Goal: Information Seeking & Learning: Check status

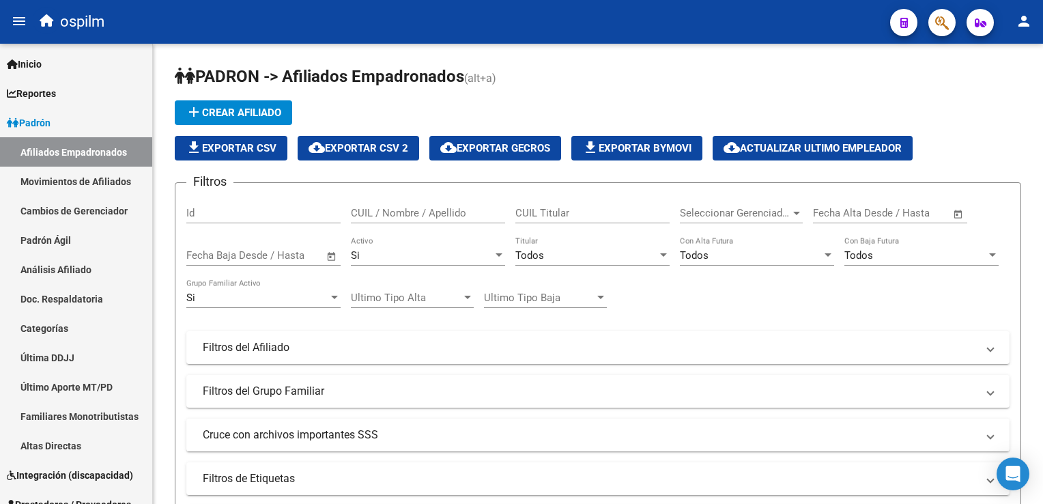
click at [933, 15] on button "button" at bounding box center [942, 22] width 27 height 27
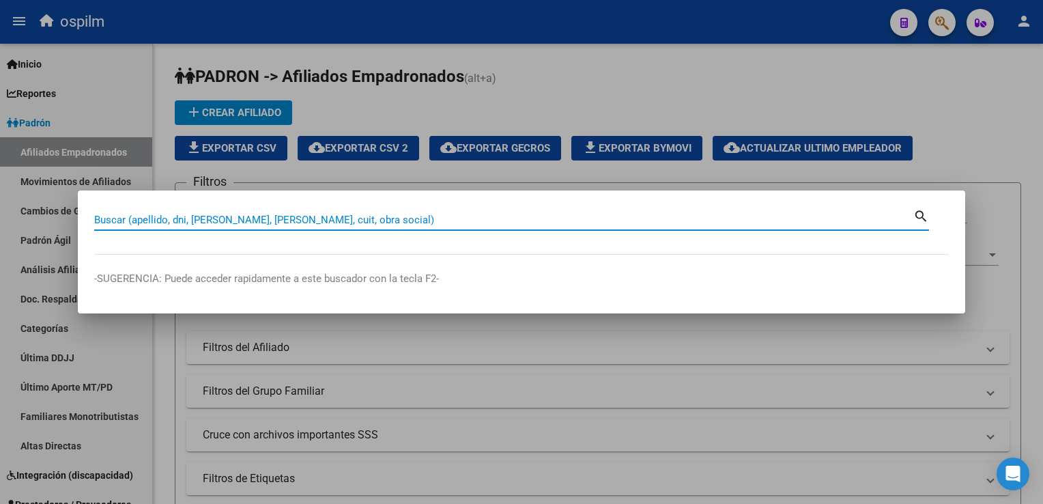
paste input "27411318872"
type input "27411318872"
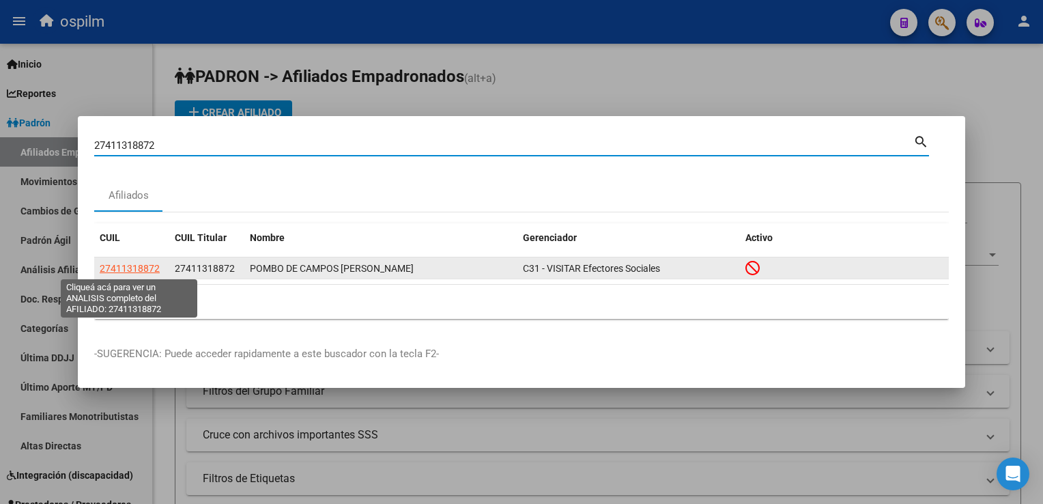
click at [134, 266] on span "27411318872" at bounding box center [130, 268] width 60 height 11
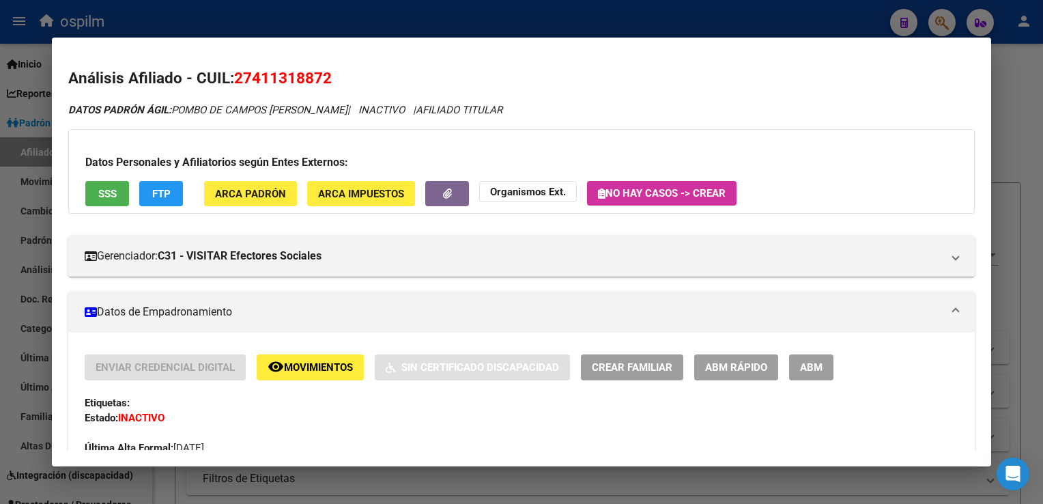
click at [117, 186] on button "SSS" at bounding box center [107, 193] width 44 height 25
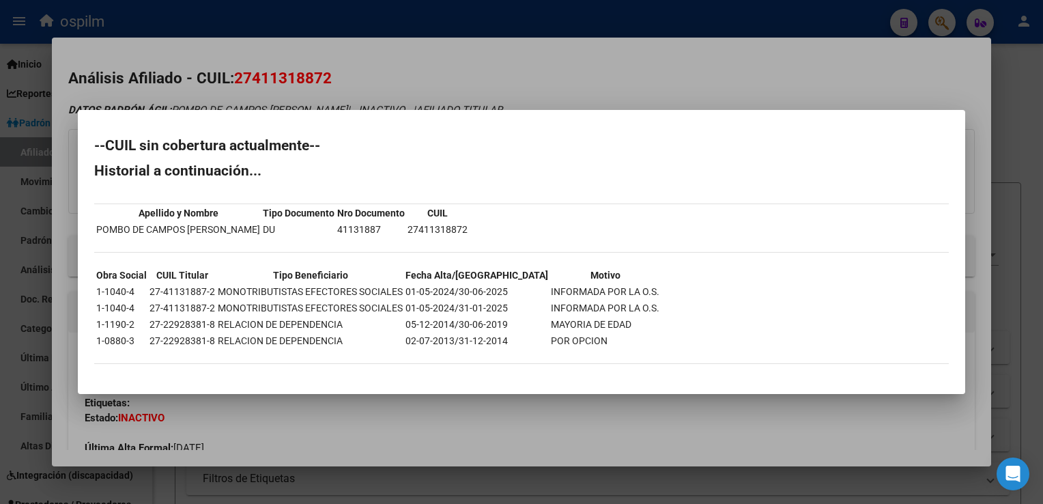
drag, startPoint x: 332, startPoint y: 49, endPoint x: 124, endPoint y: 143, distance: 228.0
click at [331, 49] on div at bounding box center [521, 252] width 1043 height 504
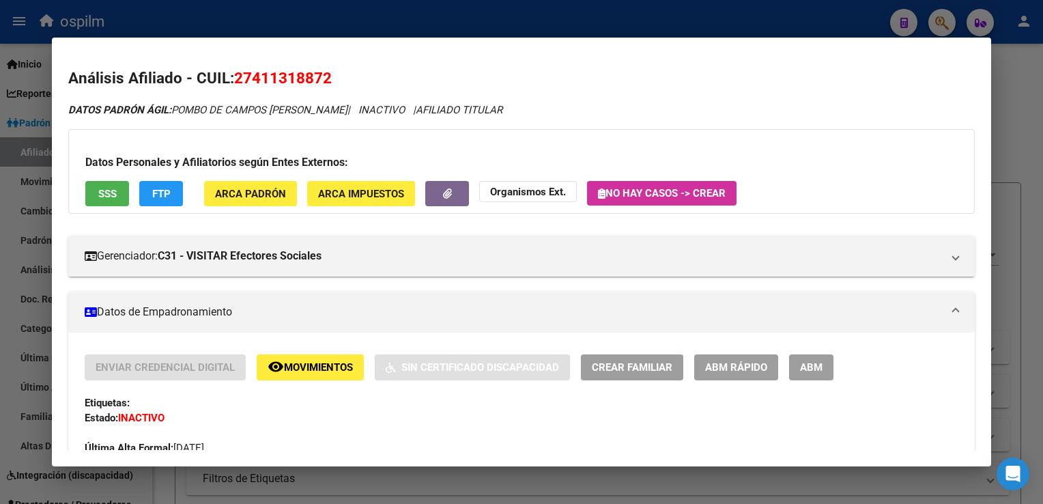
click at [152, 191] on span "FTP" at bounding box center [161, 194] width 18 height 12
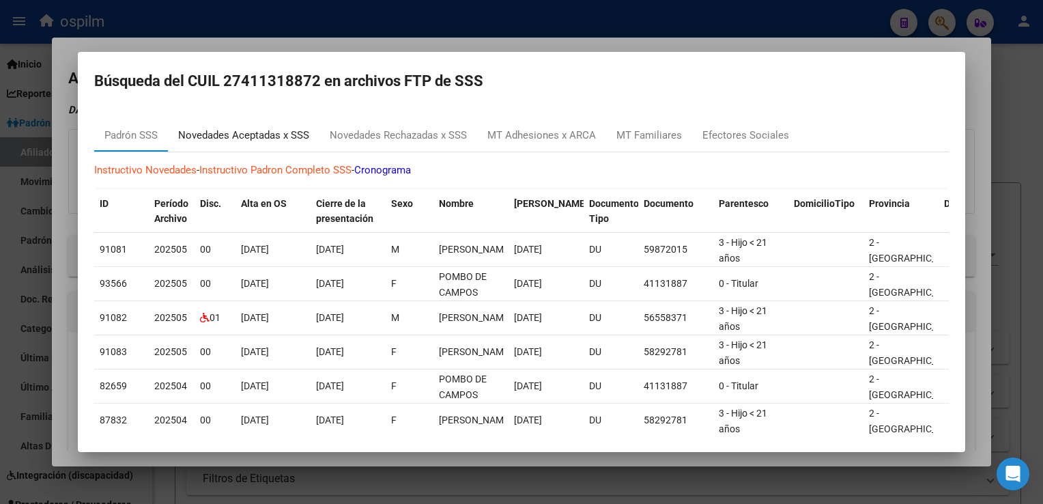
click at [229, 141] on div "Novedades Aceptadas x SSS" at bounding box center [243, 136] width 131 height 16
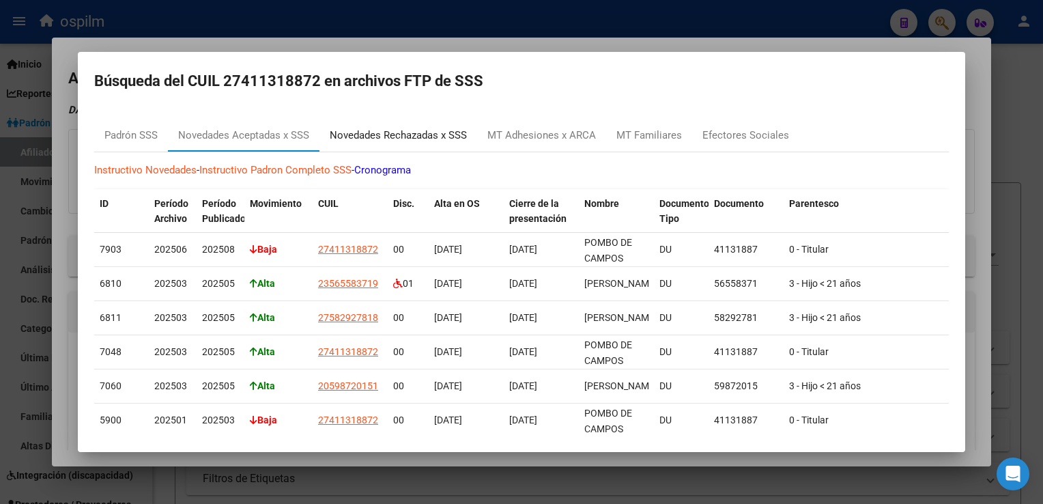
click at [374, 141] on div "Novedades Rechazadas x SSS" at bounding box center [398, 136] width 137 height 16
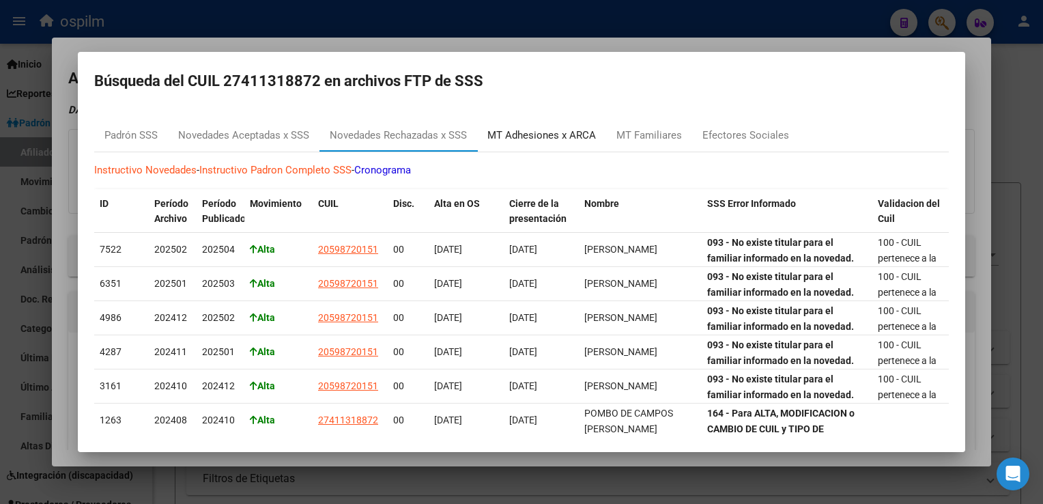
click at [551, 139] on div "MT Adhesiones x ARCA" at bounding box center [542, 136] width 109 height 16
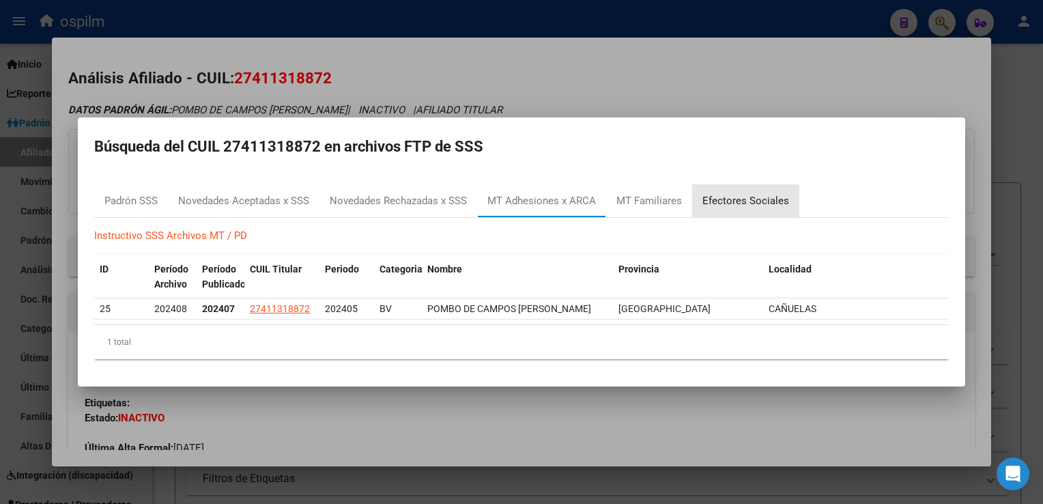
click at [748, 201] on div "Efectores Sociales" at bounding box center [746, 201] width 87 height 16
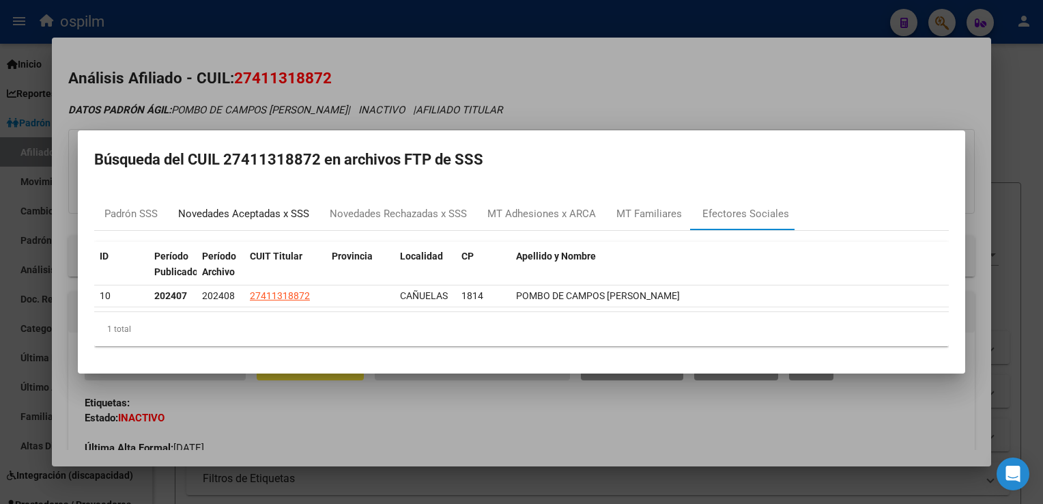
click at [236, 217] on div "Novedades Aceptadas x SSS" at bounding box center [243, 214] width 131 height 16
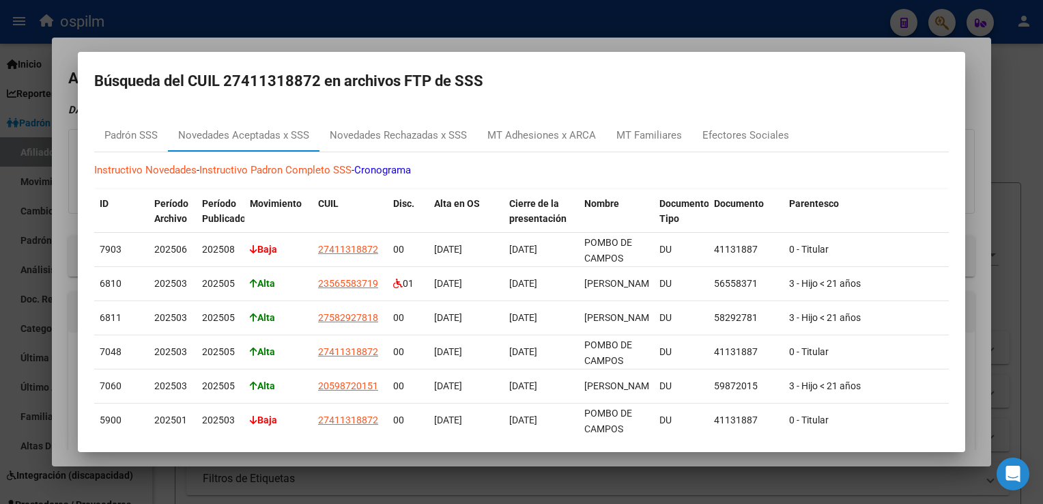
click at [347, 42] on div at bounding box center [521, 252] width 1043 height 504
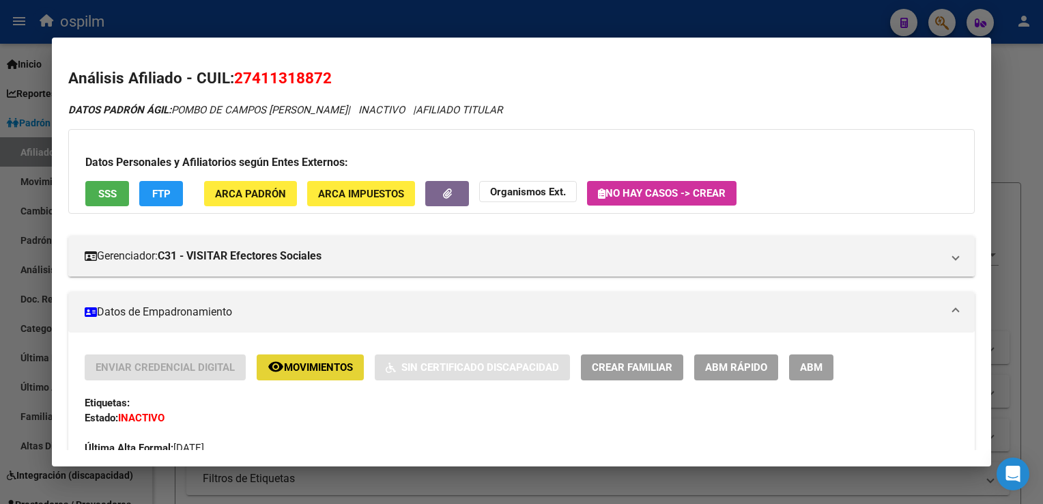
click at [317, 374] on button "remove_red_eye Movimientos" at bounding box center [310, 366] width 107 height 25
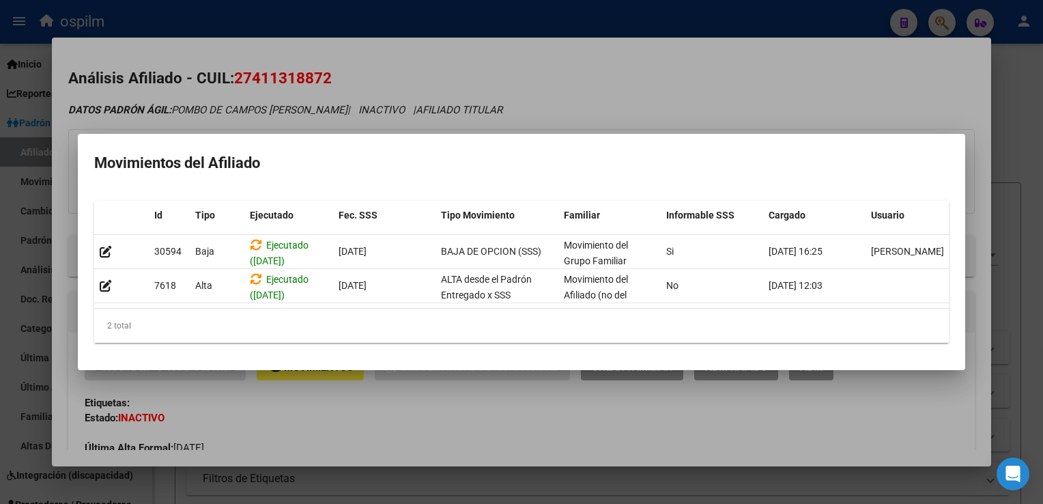
click at [731, 59] on div at bounding box center [521, 252] width 1043 height 504
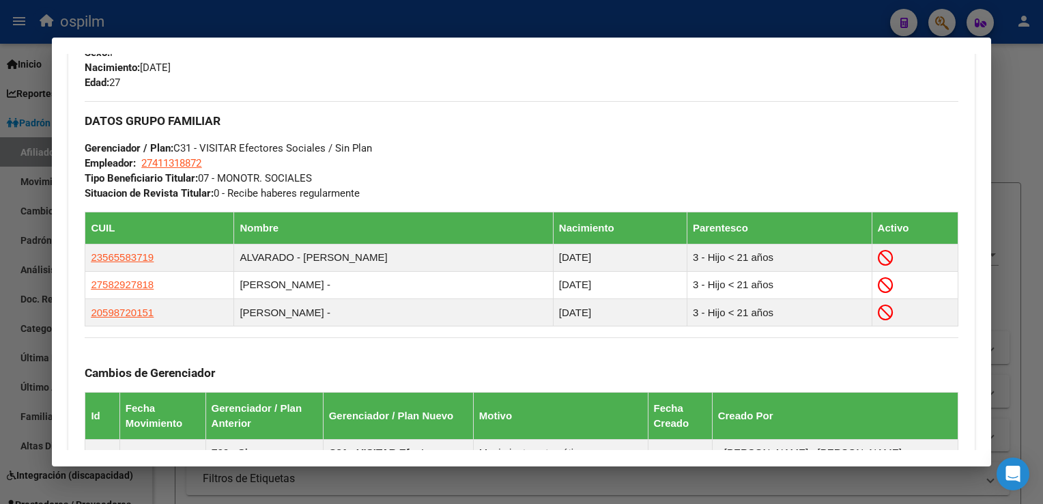
scroll to position [879, 0]
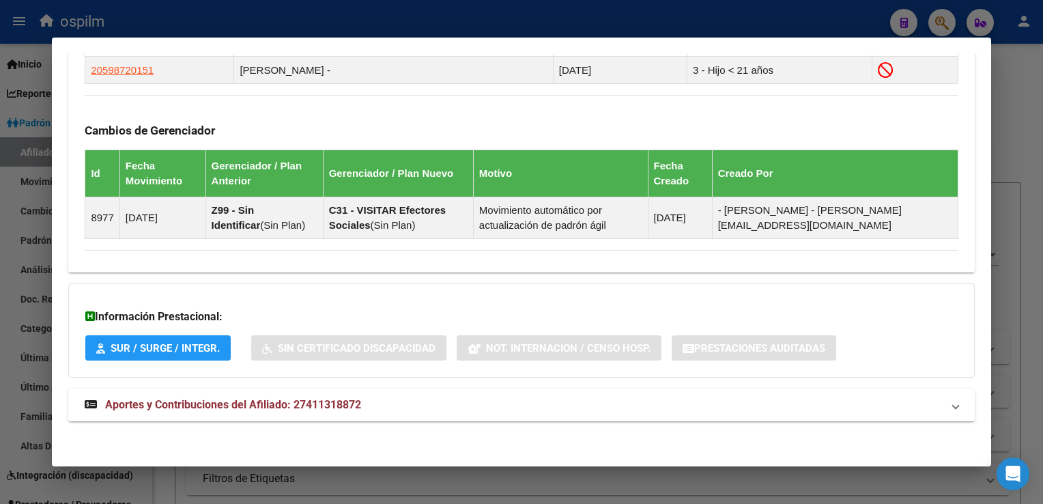
click at [158, 398] on span "Aportes y Contribuciones del Afiliado: 27411318872" at bounding box center [233, 404] width 256 height 13
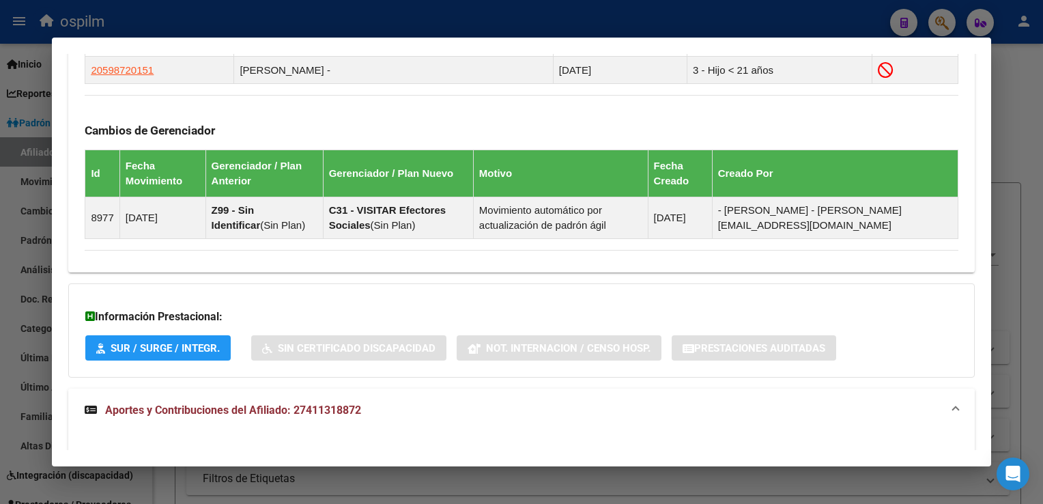
click at [294, 406] on span "Aportes y Contribuciones del Afiliado: 27411318872" at bounding box center [233, 410] width 256 height 13
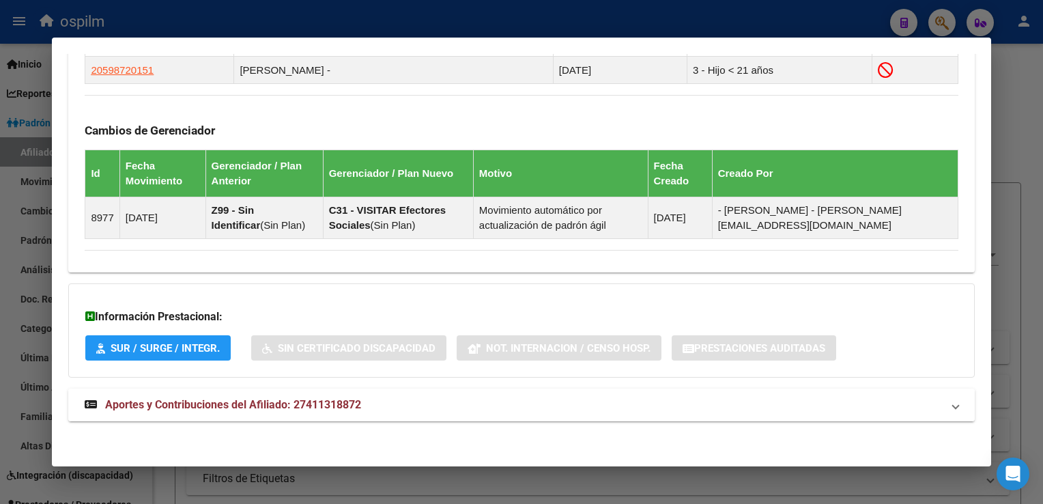
click at [272, 404] on span "Aportes y Contribuciones del Afiliado: 27411318872" at bounding box center [233, 404] width 256 height 13
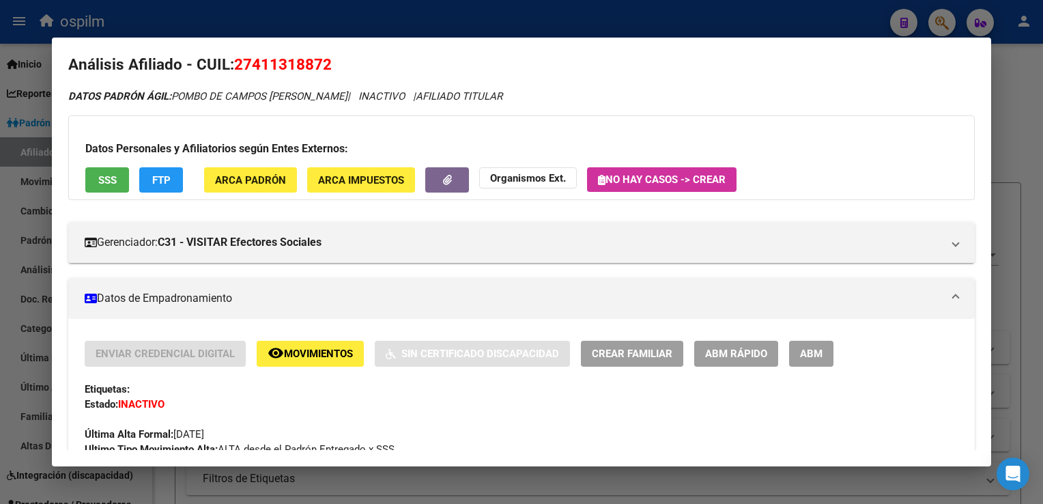
scroll to position [0, 0]
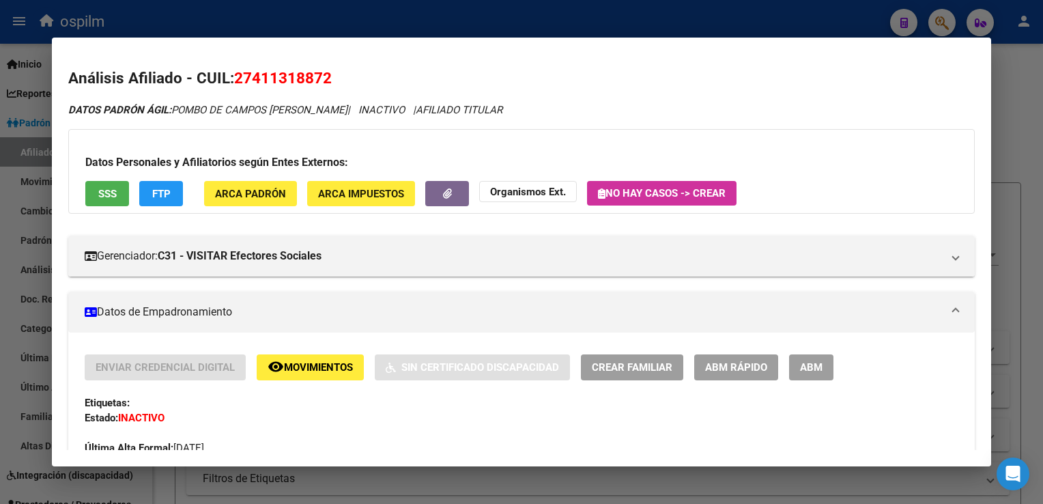
click at [389, 8] on div at bounding box center [521, 252] width 1043 height 504
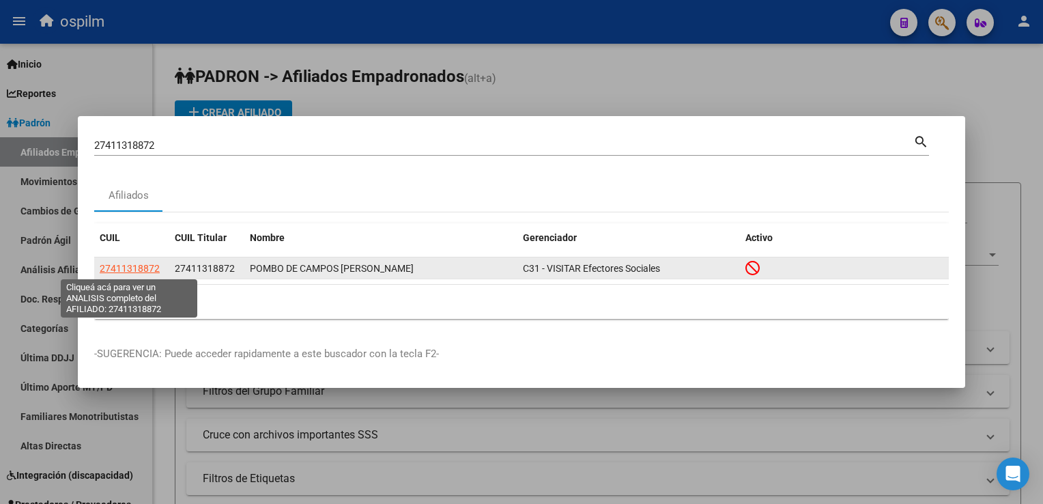
click at [137, 268] on span "27411318872" at bounding box center [130, 268] width 60 height 11
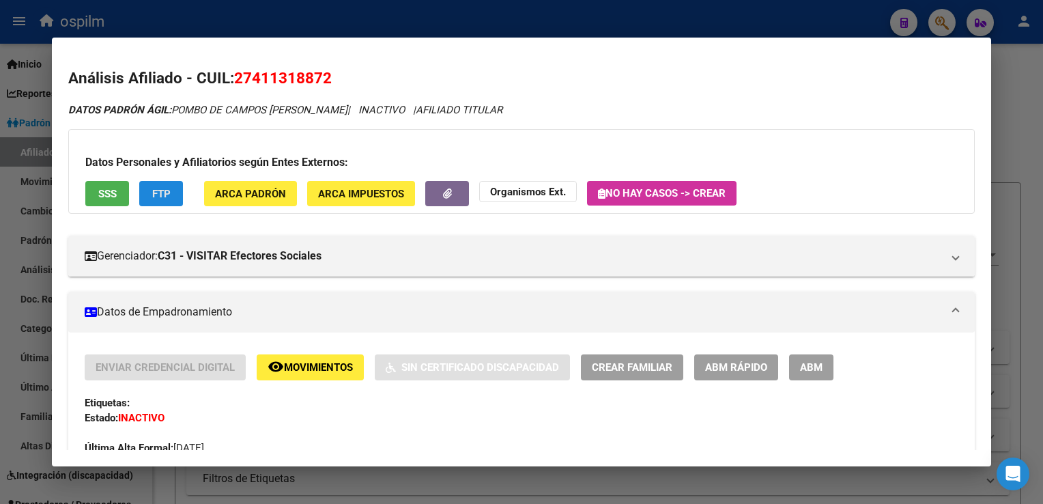
click at [153, 198] on span "FTP" at bounding box center [161, 194] width 18 height 12
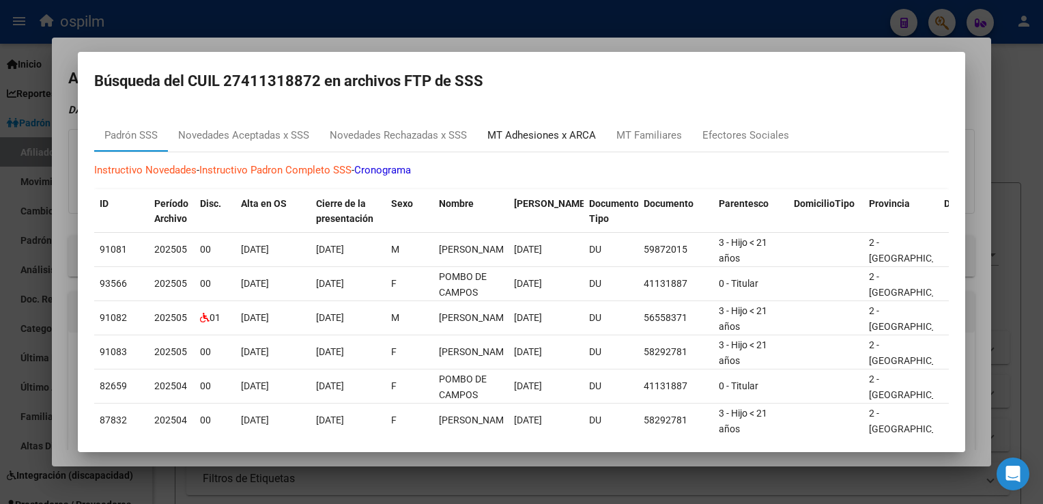
click at [526, 138] on div "MT Adhesiones x ARCA" at bounding box center [542, 136] width 109 height 16
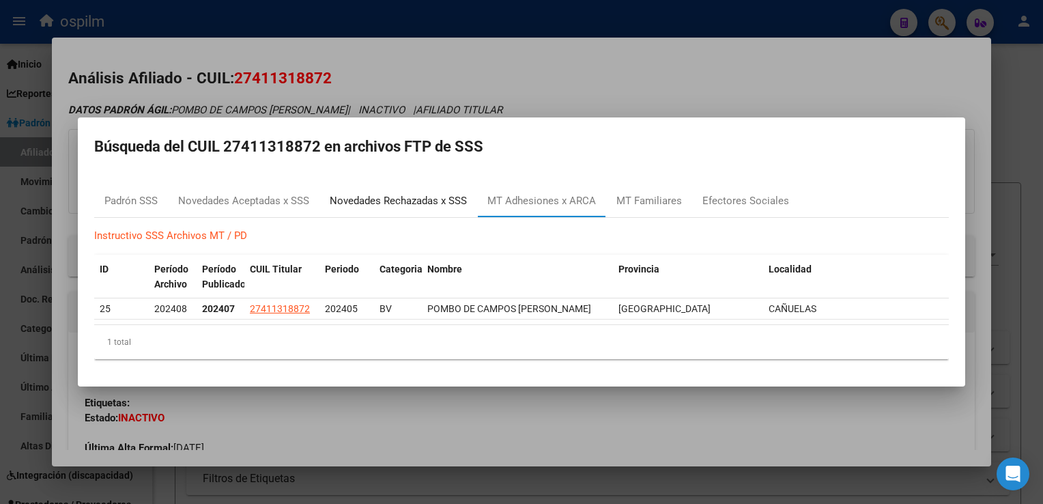
click at [358, 197] on div "Novedades Rechazadas x SSS" at bounding box center [398, 201] width 137 height 16
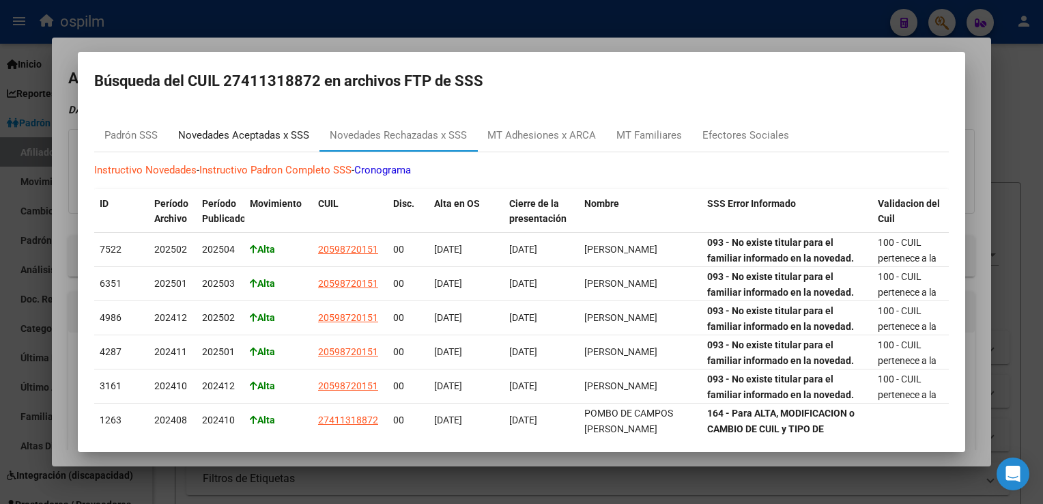
click at [252, 128] on div "Novedades Aceptadas x SSS" at bounding box center [243, 136] width 131 height 16
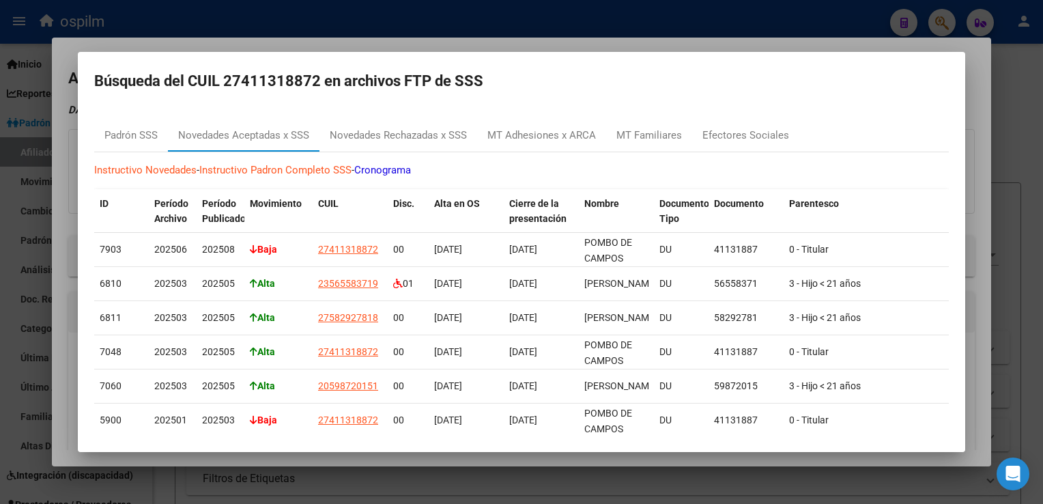
click at [421, 50] on div at bounding box center [521, 252] width 1043 height 504
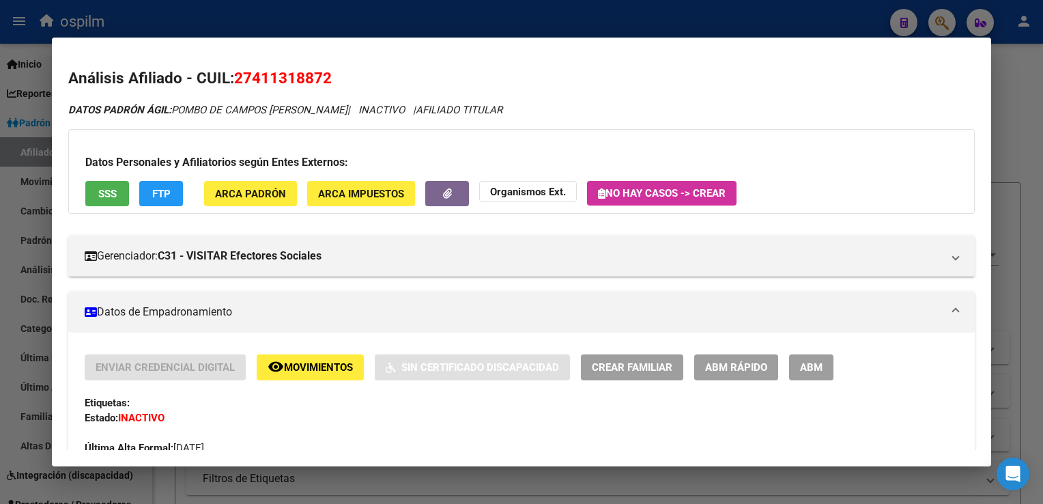
click at [471, 15] on div at bounding box center [521, 252] width 1043 height 504
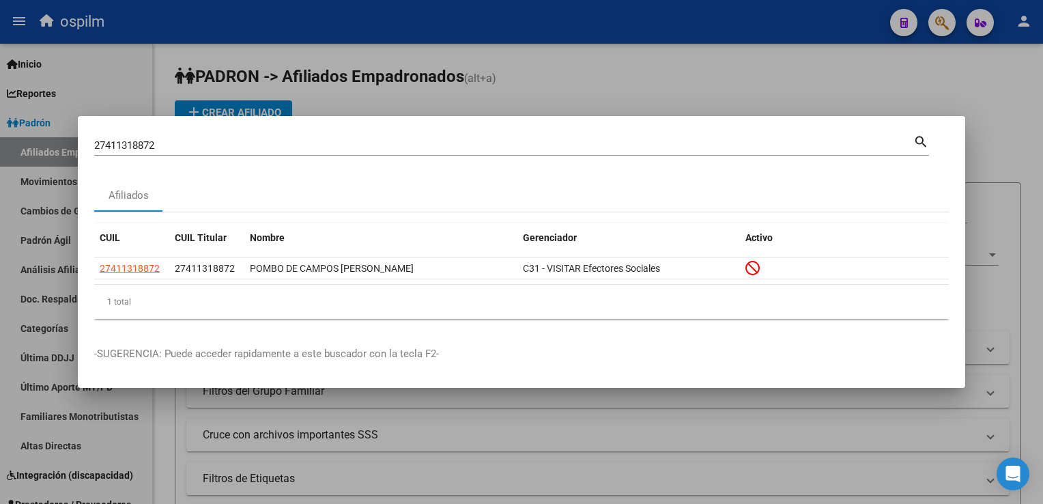
click at [432, 40] on div at bounding box center [521, 252] width 1043 height 504
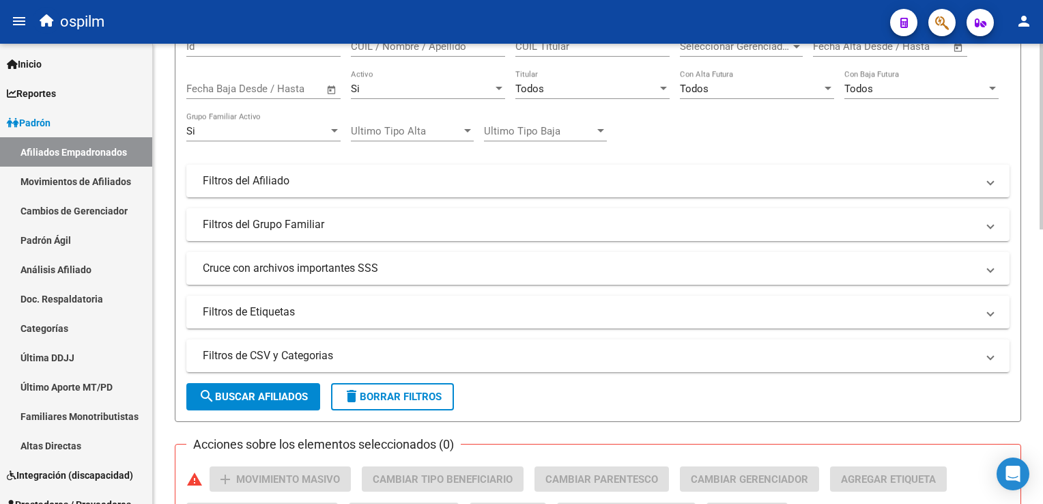
scroll to position [169, 0]
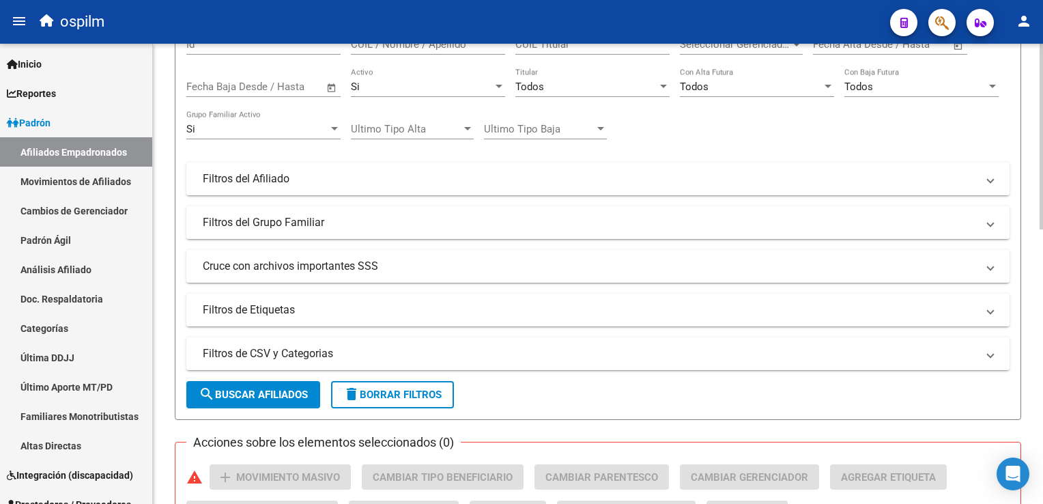
click at [1043, 168] on html "menu ospilm person Firma Express Inicio Instructivos Contacto OS Reportes Ingre…" at bounding box center [521, 252] width 1043 height 504
click at [104, 175] on link "Movimientos de Afiliados" at bounding box center [76, 181] width 152 height 29
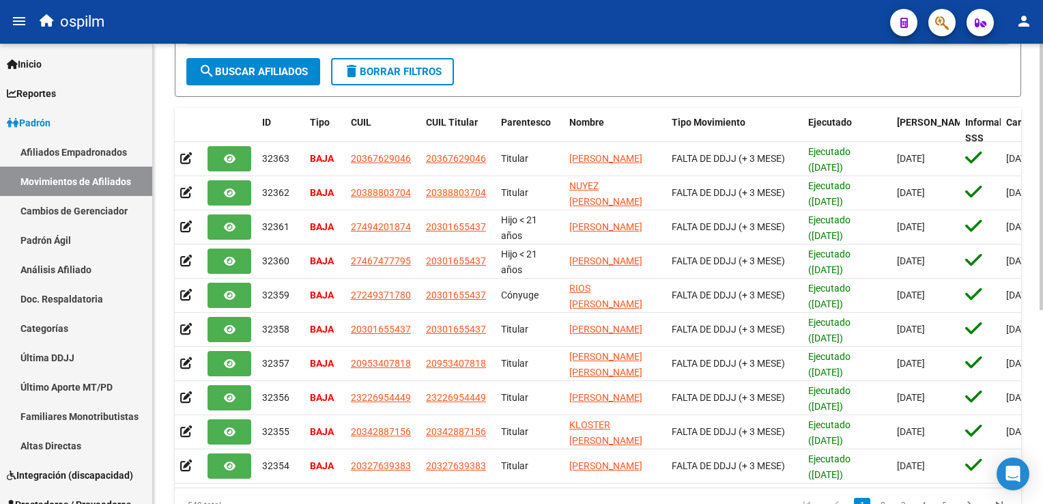
scroll to position [260, 0]
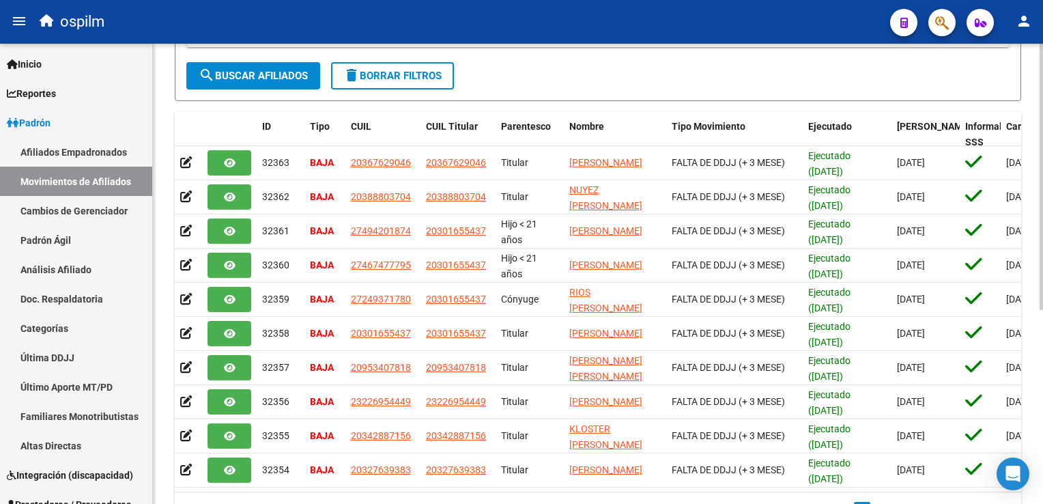
click at [1028, 262] on div "PADRON -> Movimientos de Afiliados Especificaciones Técnicas PADRON - [DATE] - …" at bounding box center [600, 177] width 894 height 787
click at [73, 160] on link "Afiliados Empadronados" at bounding box center [76, 151] width 152 height 29
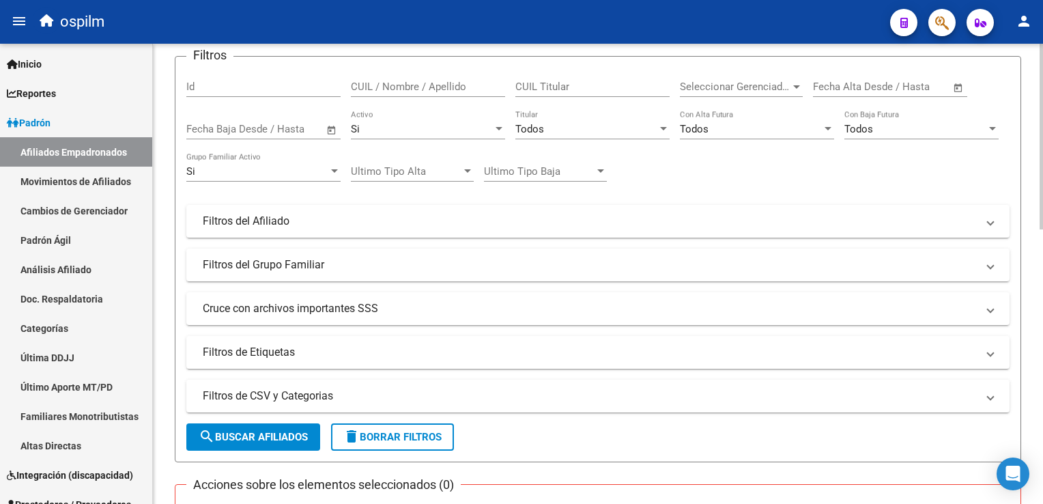
scroll to position [94, 0]
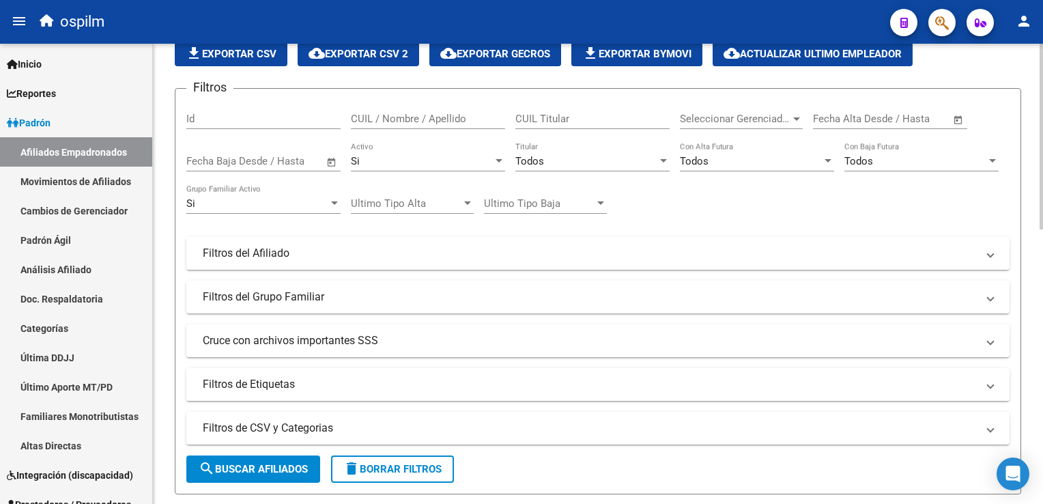
click at [1034, 141] on div "PADRON -> Afiliados Empadronados (alt+a) add Crear Afiliado file_download Expor…" at bounding box center [600, 514] width 894 height 1130
click at [609, 160] on div "Todos" at bounding box center [587, 161] width 142 height 12
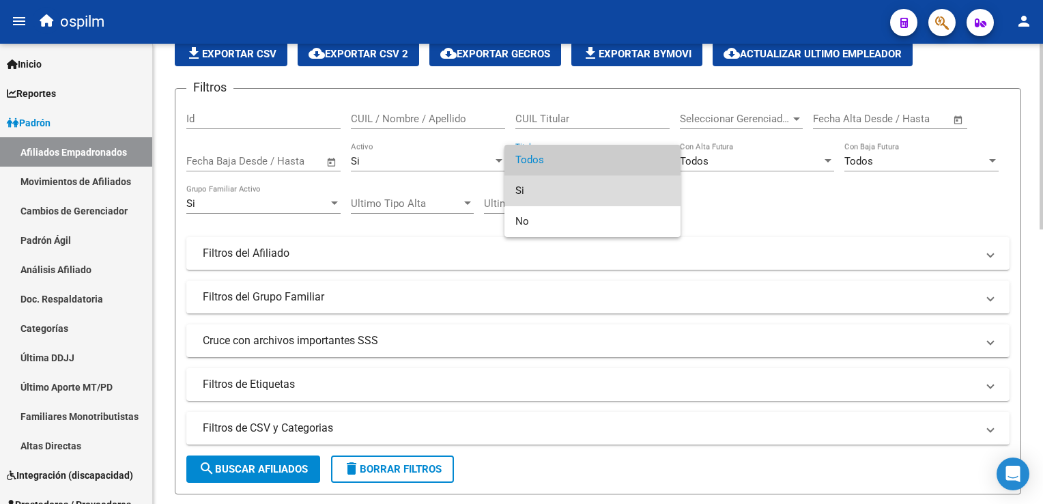
drag, startPoint x: 527, startPoint y: 193, endPoint x: 1043, endPoint y: 128, distance: 519.5
click at [528, 193] on span "Si" at bounding box center [593, 190] width 154 height 31
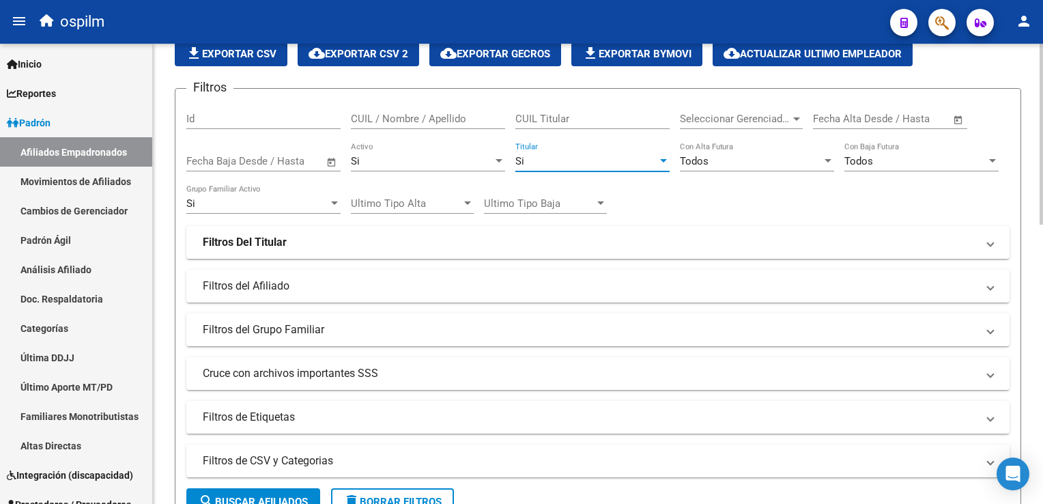
scroll to position [167, 0]
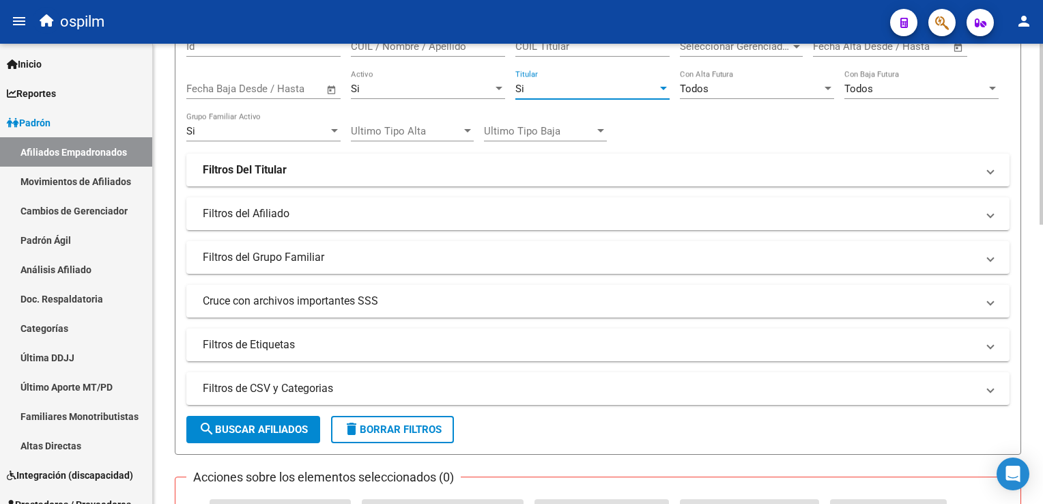
click at [1043, 131] on html "menu ospilm person Firma Express Inicio Instructivos Contacto OS Reportes Ingre…" at bounding box center [521, 252] width 1043 height 504
click at [252, 167] on strong "Filtros Del Titular" at bounding box center [245, 170] width 84 height 15
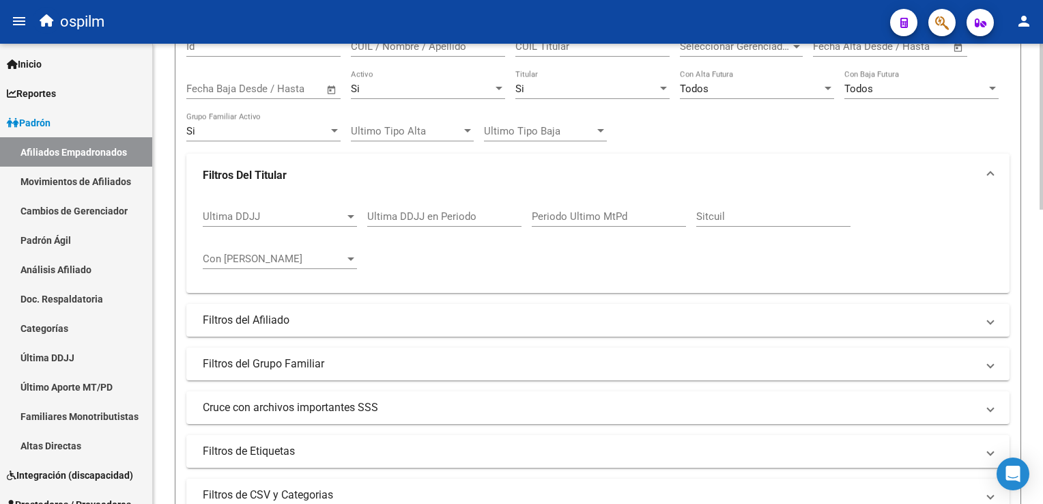
click at [238, 168] on strong "Filtros Del Titular" at bounding box center [245, 175] width 84 height 15
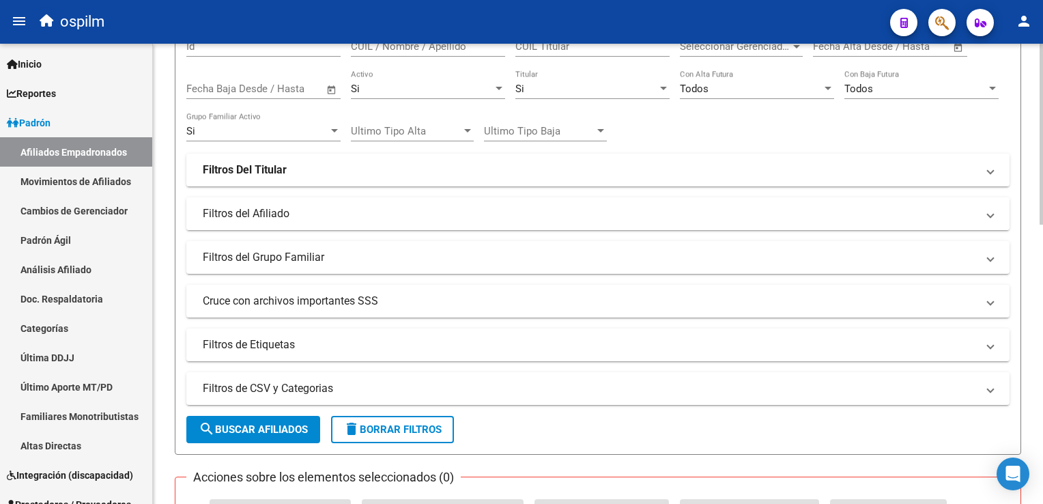
click at [248, 217] on mat-panel-title "Filtros del Afiliado" at bounding box center [590, 213] width 774 height 15
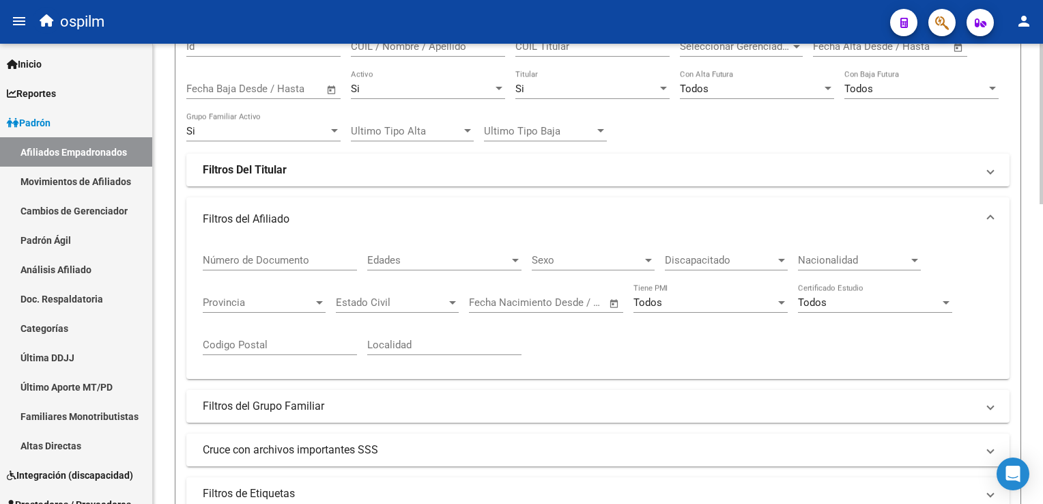
click at [734, 249] on div "Discapacitado Discapacitado" at bounding box center [726, 255] width 123 height 29
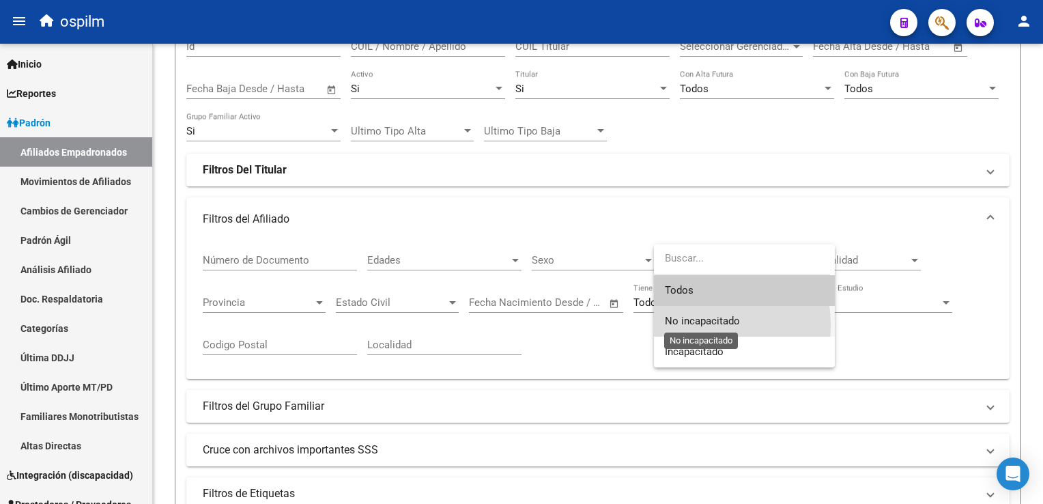
click at [678, 326] on span "No incapacitado" at bounding box center [702, 321] width 75 height 12
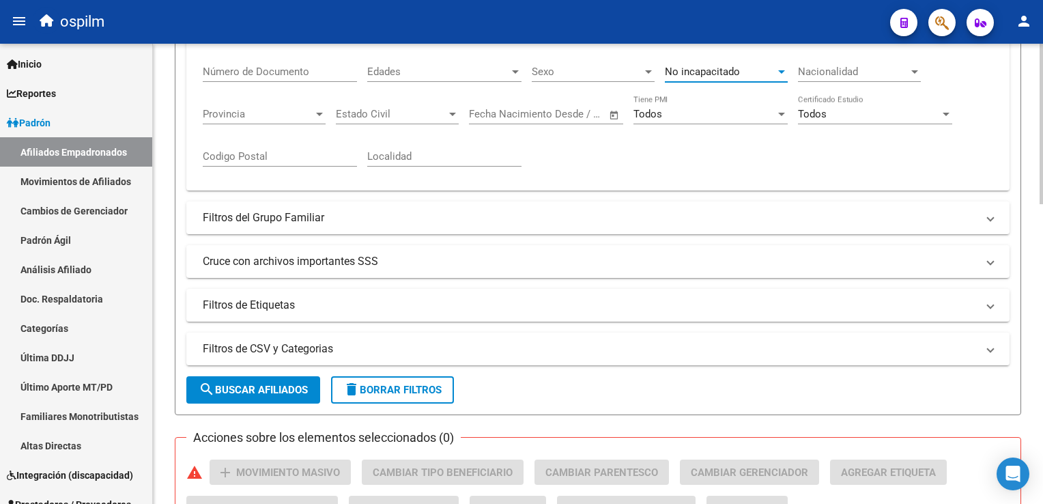
scroll to position [358, 0]
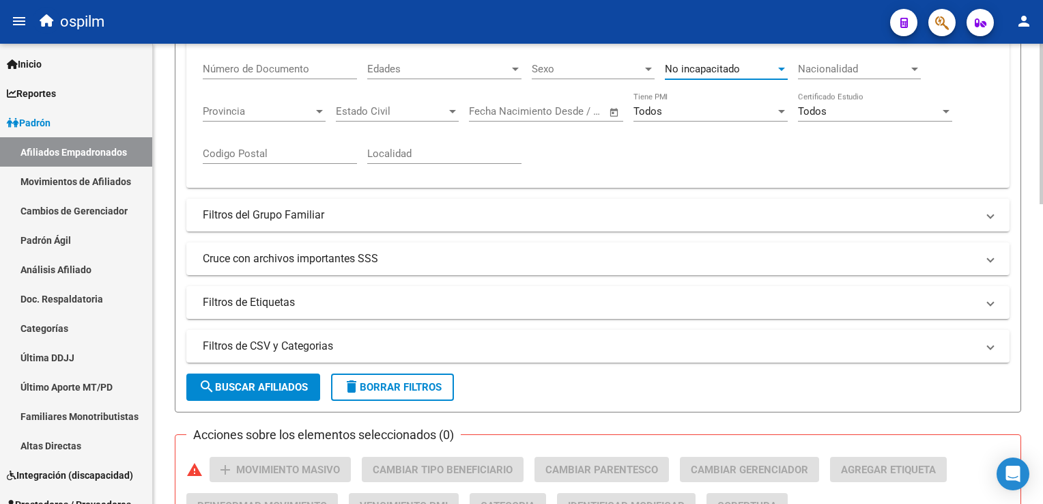
click at [1043, 212] on html "menu ospilm person Firma Express Inicio Instructivos Contacto OS Reportes Ingre…" at bounding box center [521, 252] width 1043 height 504
click at [242, 209] on mat-panel-title "Filtros del Grupo Familiar" at bounding box center [590, 215] width 774 height 15
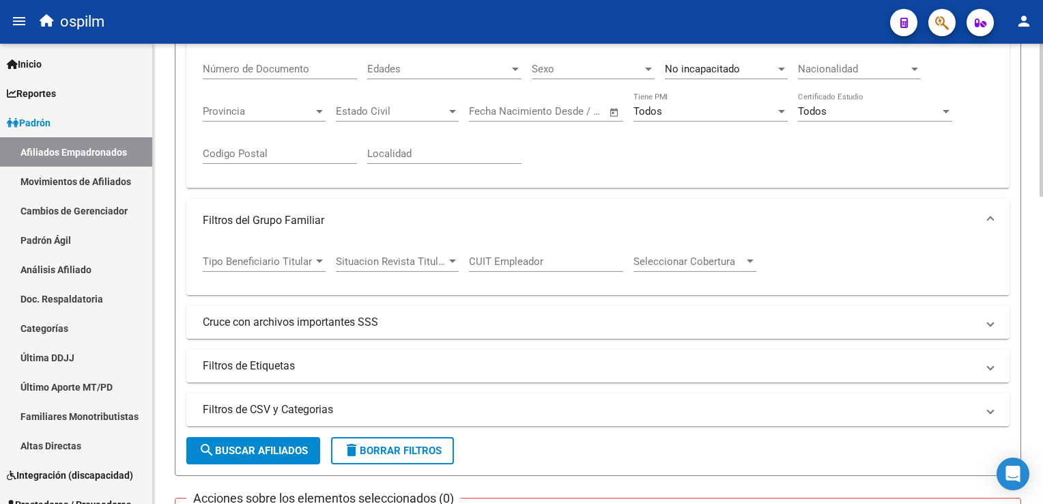
click at [242, 209] on mat-expansion-panel-header "Filtros del Grupo Familiar" at bounding box center [597, 221] width 823 height 44
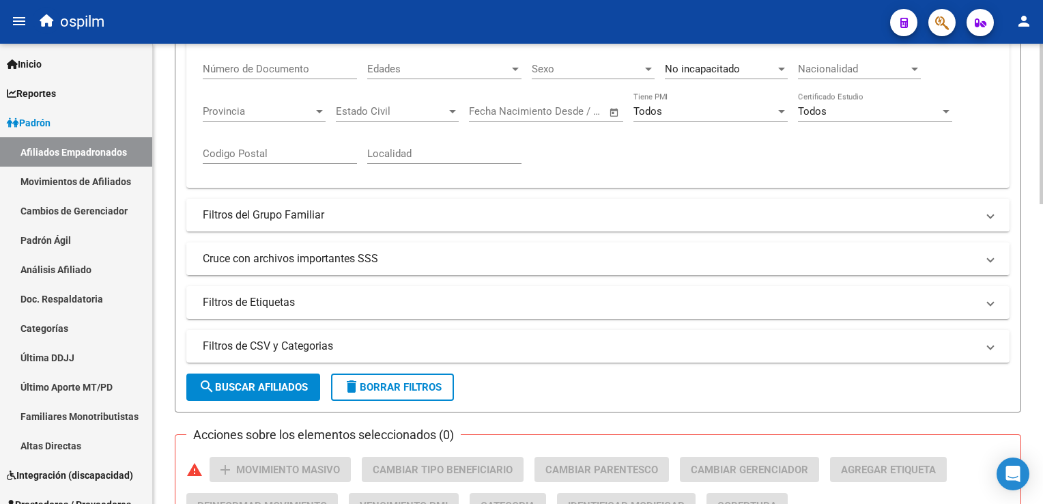
click at [307, 252] on mat-panel-title "Cruce con archivos importantes SSS" at bounding box center [590, 258] width 774 height 15
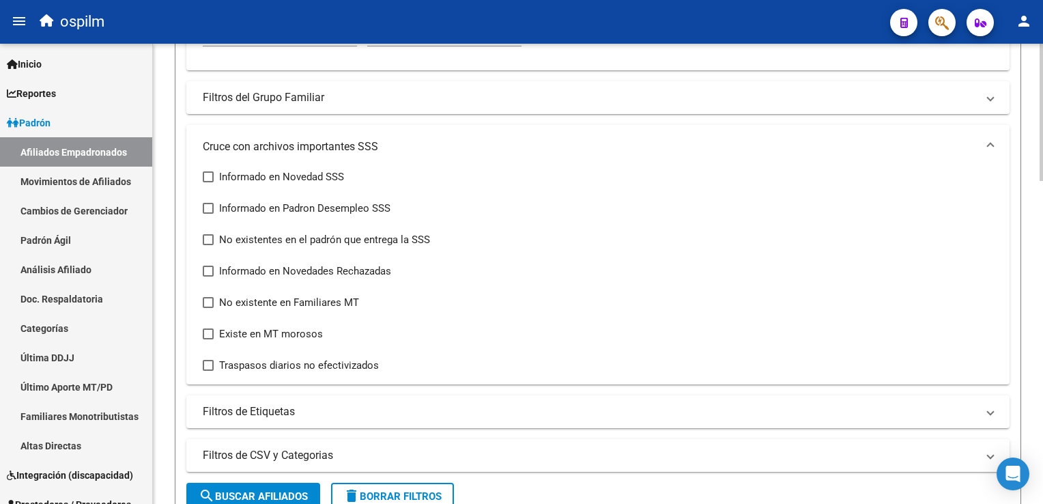
scroll to position [507, 0]
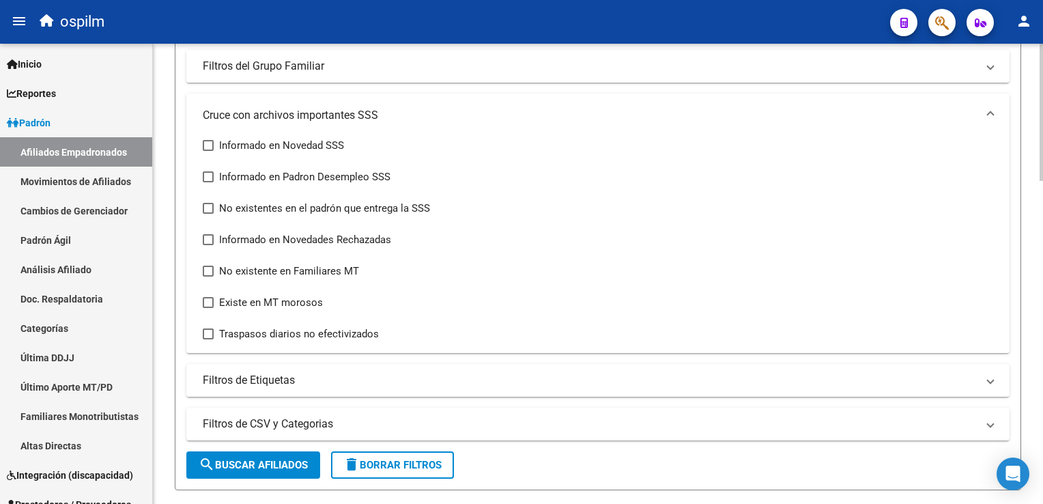
click at [1043, 202] on html "menu ospilm person Firma Express Inicio Instructivos Contacto OS Reportes Ingre…" at bounding box center [521, 252] width 1043 height 504
click at [202, 205] on div "Informado en Novedad SSS Informado en Padron Desempleo SSS No existentes en el …" at bounding box center [597, 245] width 823 height 216
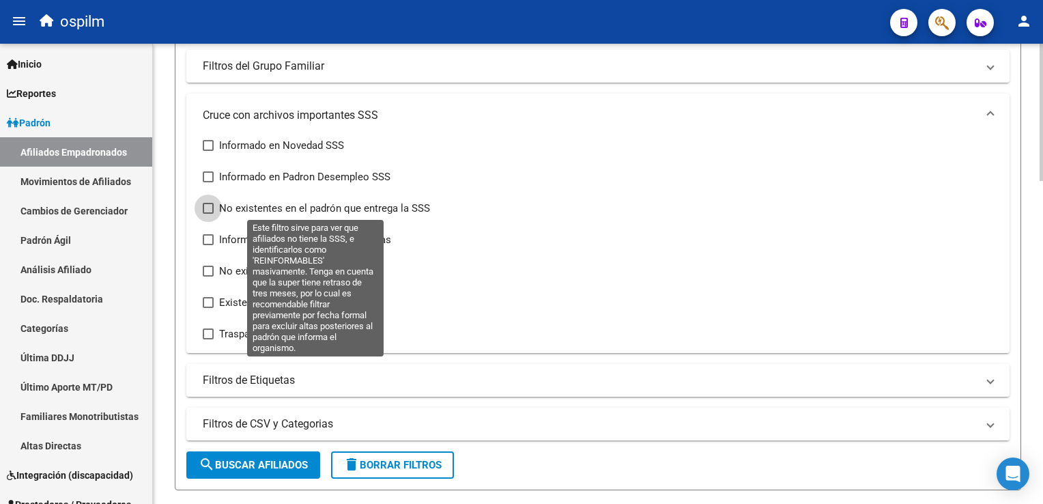
click at [210, 208] on span at bounding box center [208, 208] width 11 height 11
click at [208, 214] on input "No existentes en el padrón que entrega la SSS" at bounding box center [208, 214] width 1 height 1
checkbox input "true"
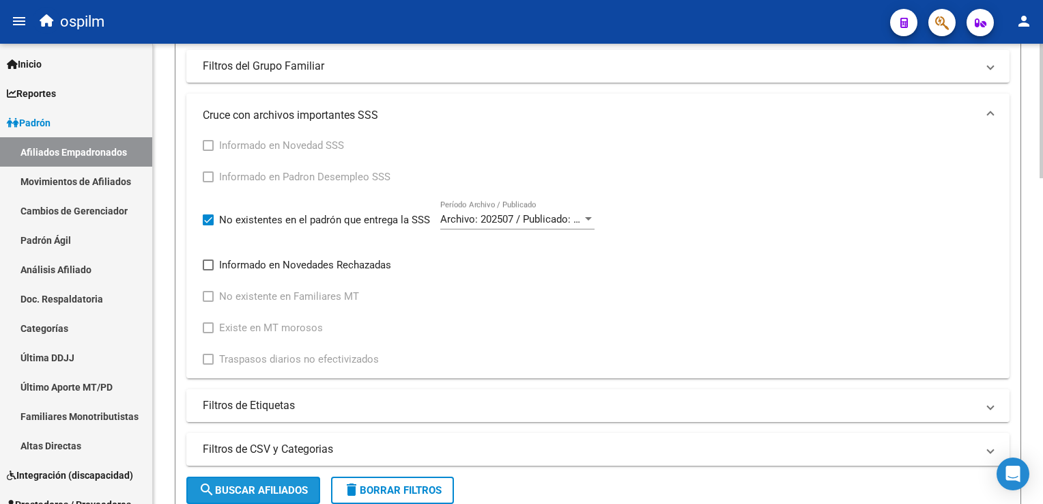
drag, startPoint x: 271, startPoint y: 485, endPoint x: 451, endPoint y: 391, distance: 203.7
click at [272, 479] on button "search Buscar Afiliados" at bounding box center [253, 490] width 134 height 27
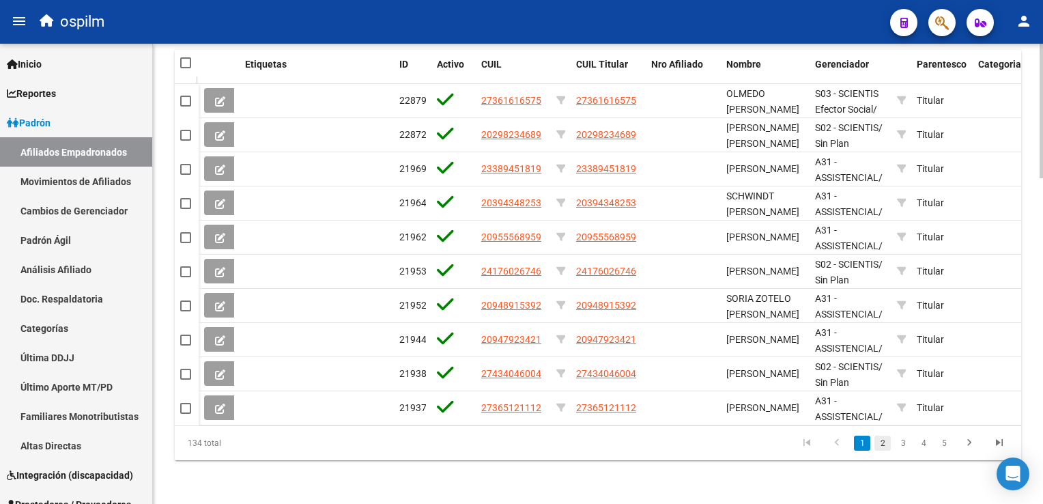
click at [884, 440] on link "2" at bounding box center [883, 443] width 16 height 15
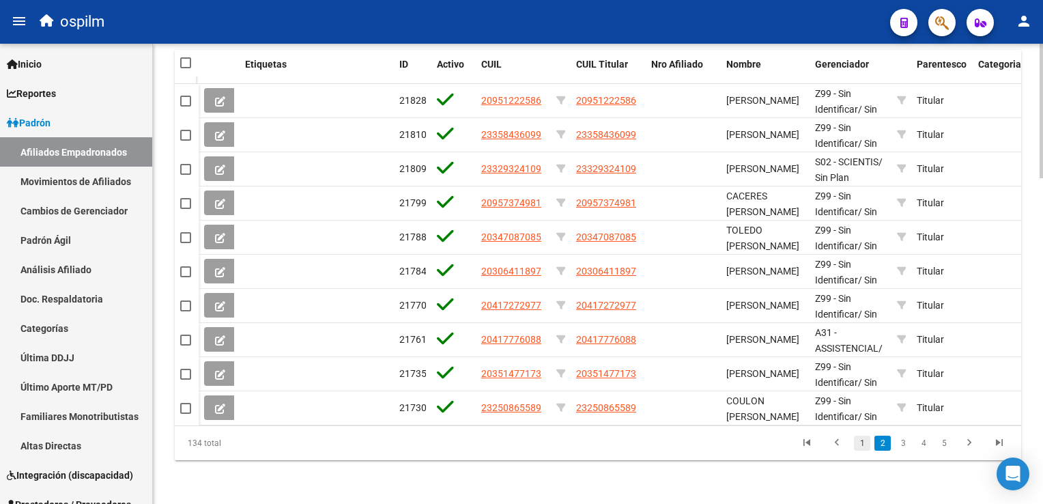
click at [862, 444] on link "1" at bounding box center [862, 443] width 16 height 15
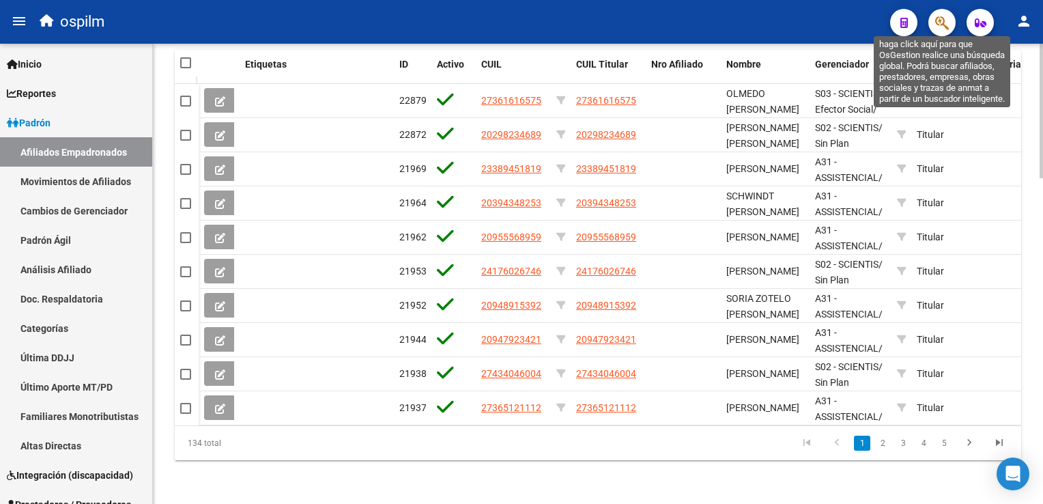
click at [946, 29] on icon "button" at bounding box center [942, 23] width 14 height 16
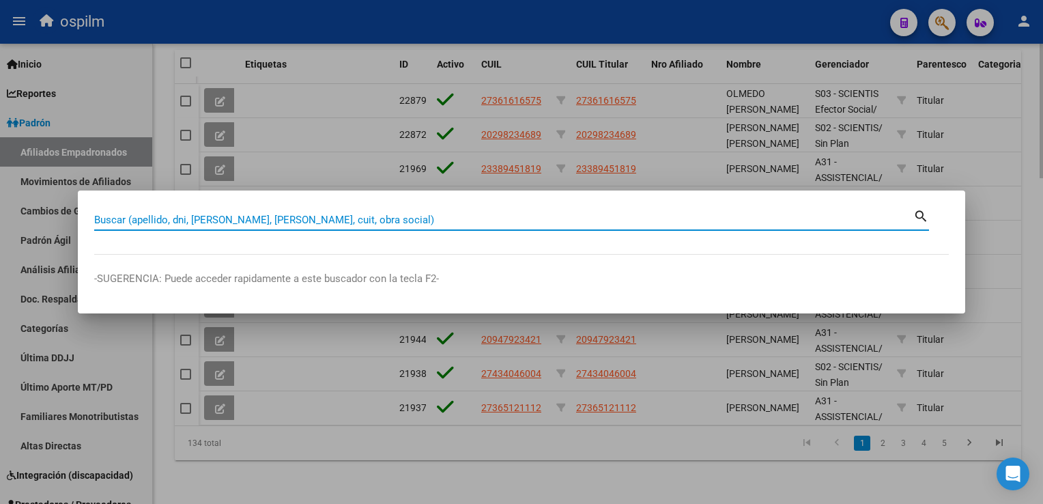
paste input "20439685981"
type input "20439685981"
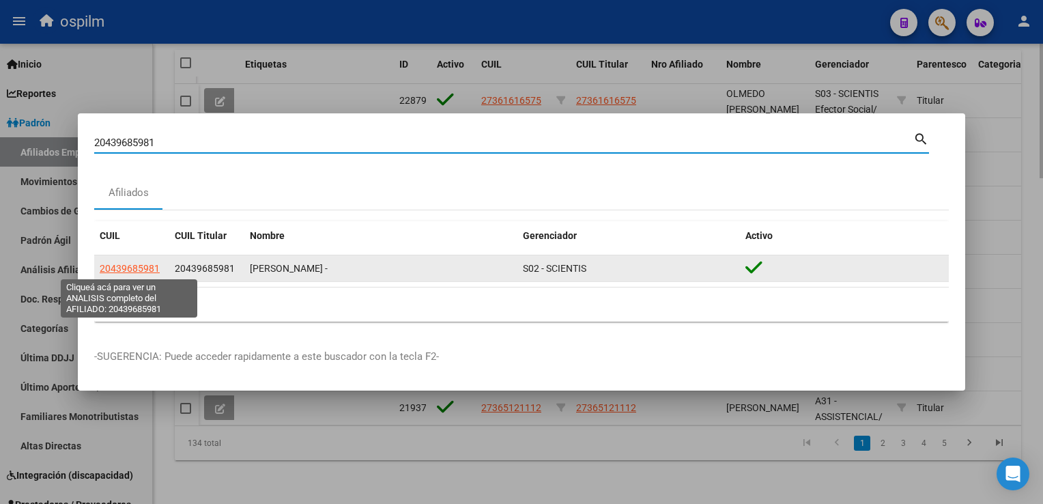
click at [126, 270] on span "20439685981" at bounding box center [130, 268] width 60 height 11
type textarea "20439685981"
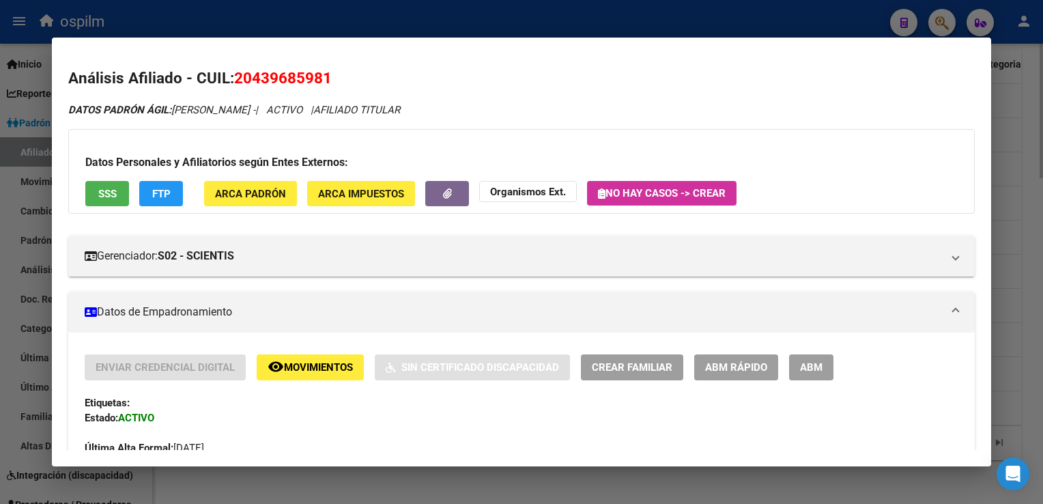
click at [107, 193] on span "SSS" at bounding box center [107, 194] width 18 height 12
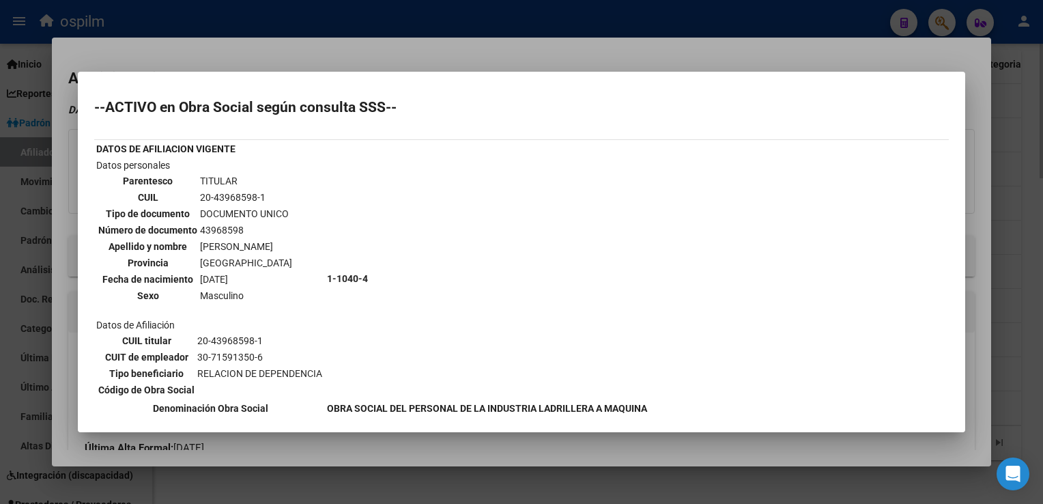
scroll to position [227, 0]
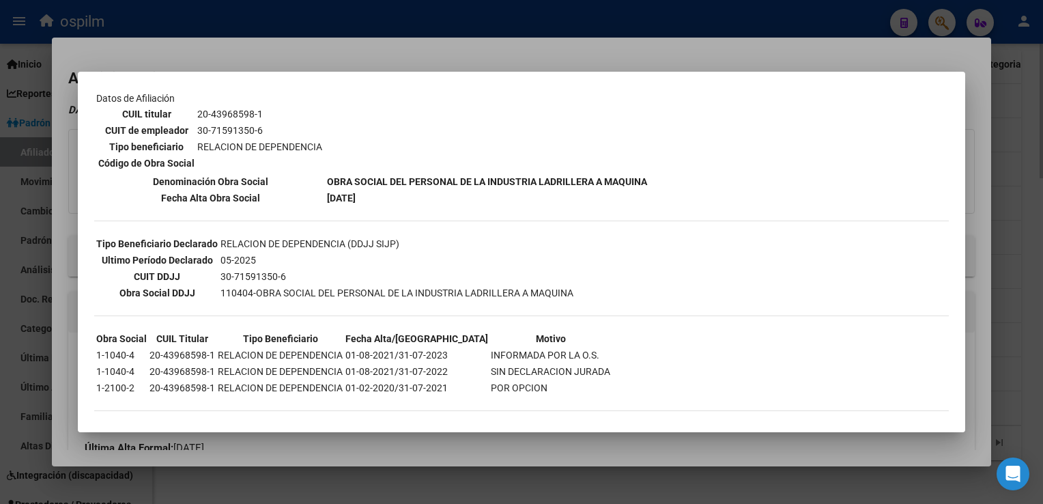
click at [330, 51] on div at bounding box center [521, 252] width 1043 height 504
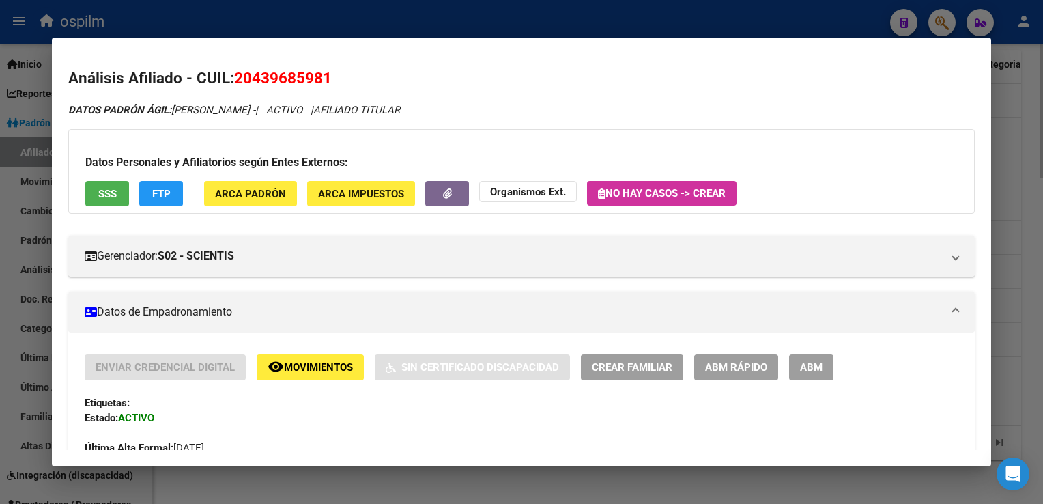
click at [165, 189] on span "FTP" at bounding box center [161, 194] width 18 height 12
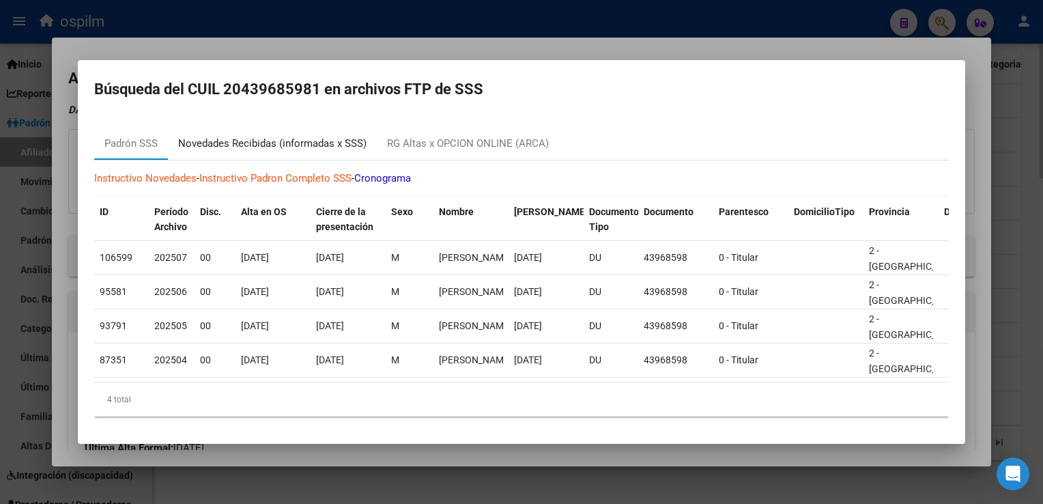
click at [253, 136] on div "Novedades Recibidas (informadas x SSS)" at bounding box center [272, 144] width 188 height 16
click at [253, 102] on h2 "Búsqueda del CUIL 20439685981 en archivos FTP de SSS" at bounding box center [521, 89] width 855 height 26
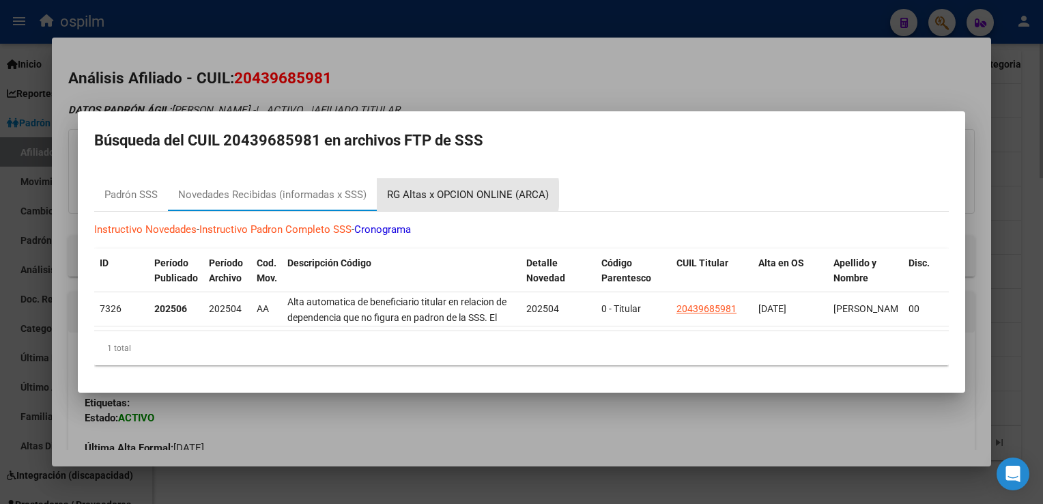
click at [440, 189] on div "RG Altas x OPCION ONLINE (ARCA)" at bounding box center [468, 195] width 162 height 16
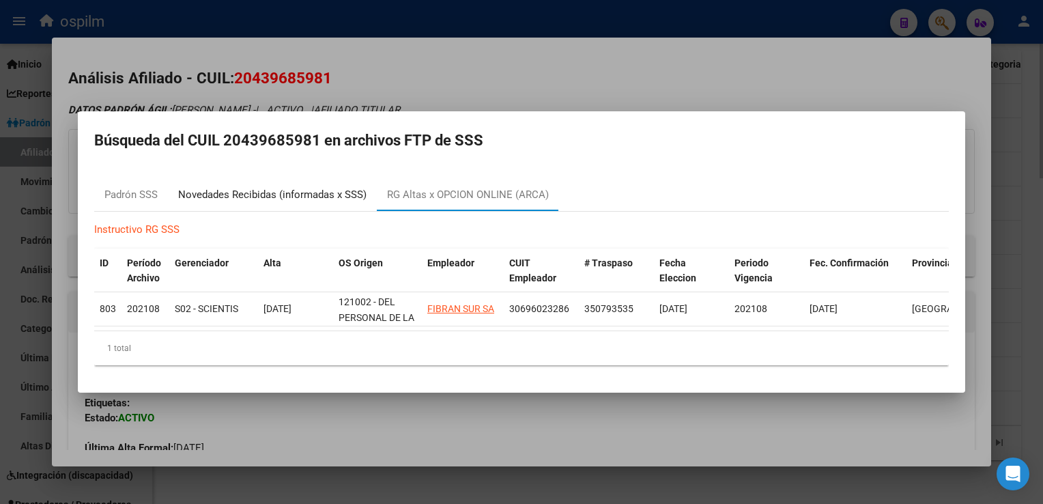
click at [300, 188] on div "Novedades Recibidas (informadas x SSS)" at bounding box center [272, 195] width 188 height 16
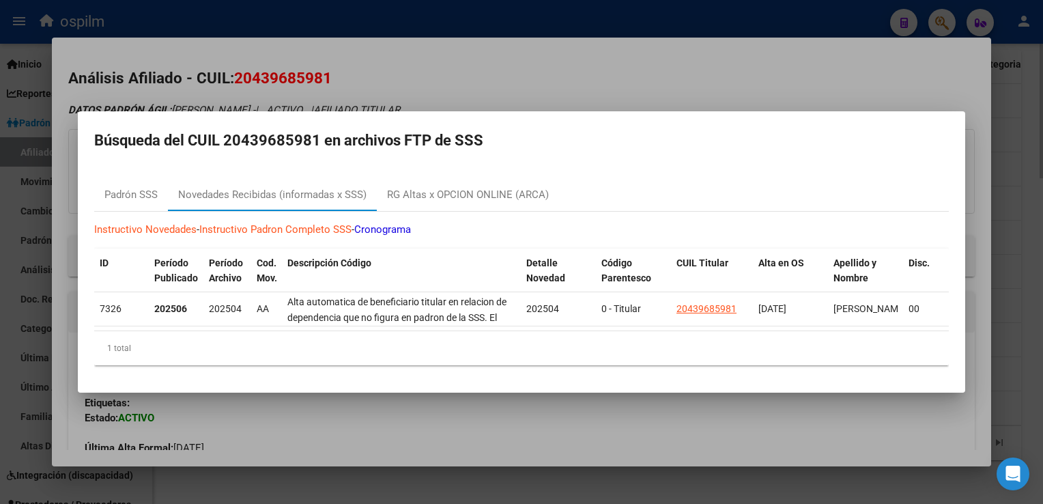
click at [399, 69] on div at bounding box center [521, 252] width 1043 height 504
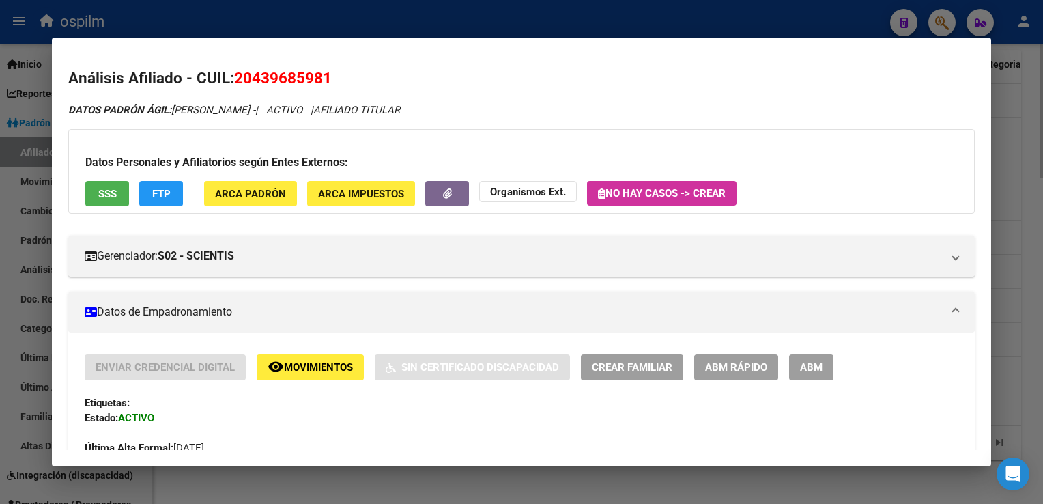
click at [96, 204] on button "SSS" at bounding box center [107, 193] width 44 height 25
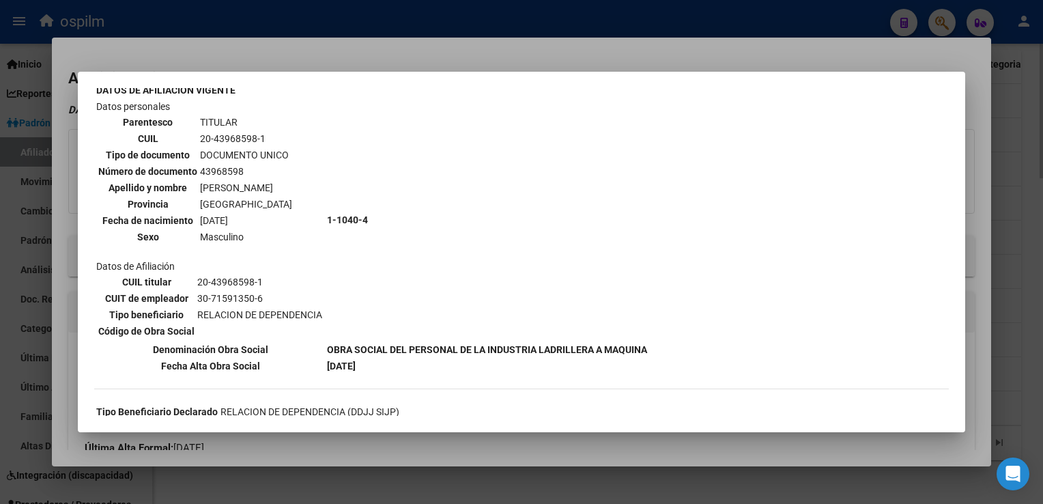
scroll to position [61, 0]
